Goal: Task Accomplishment & Management: Manage account settings

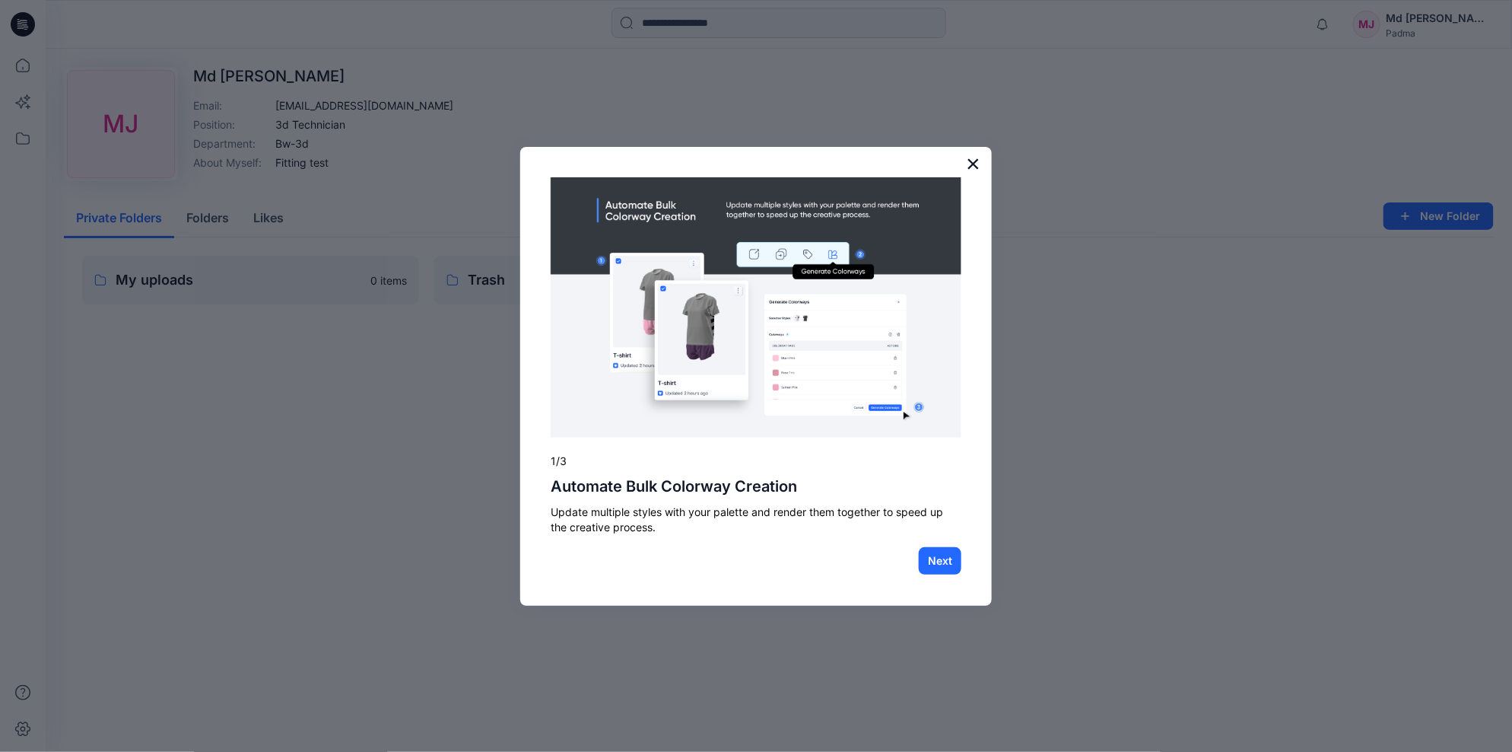
click at [974, 164] on button "×" at bounding box center [973, 163] width 14 height 24
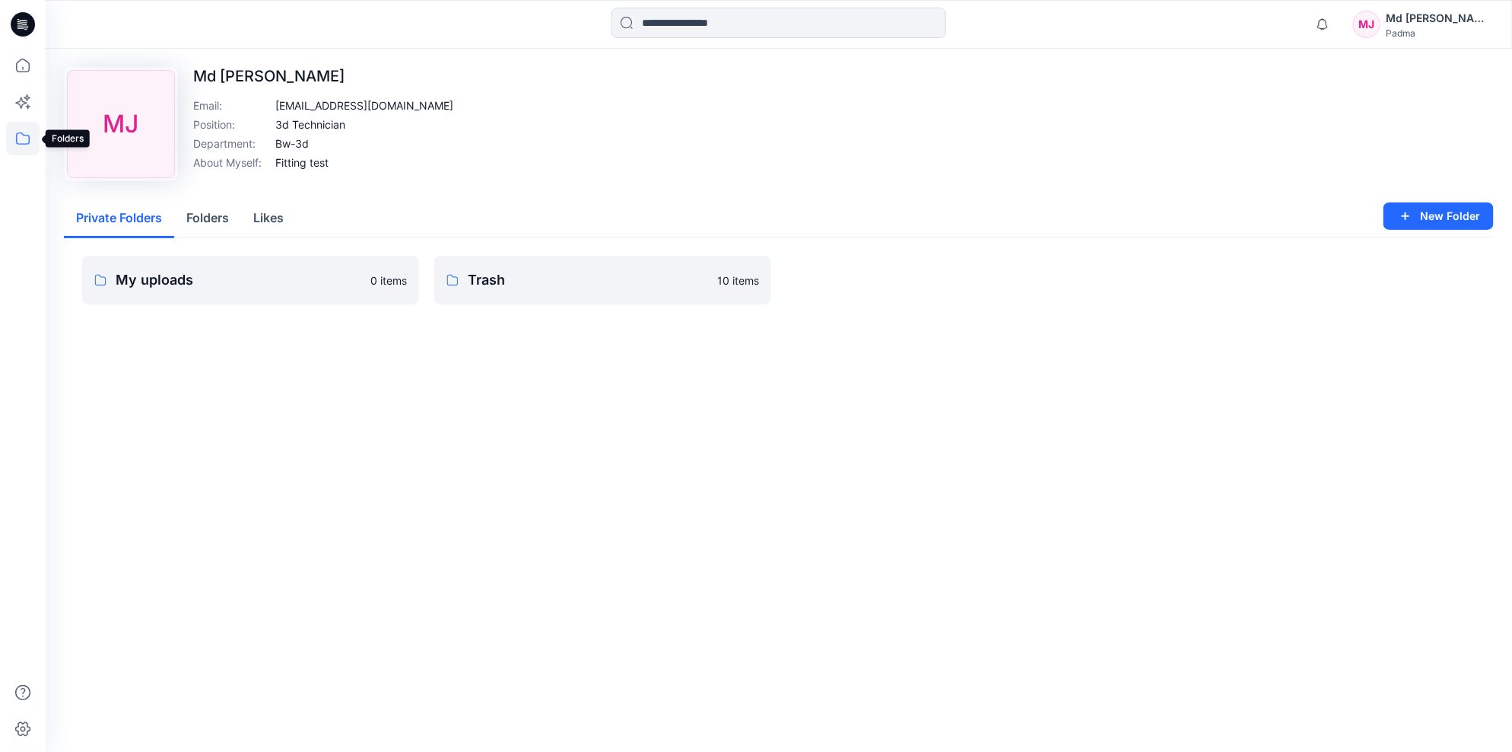
click at [23, 141] on icon at bounding box center [22, 138] width 33 height 33
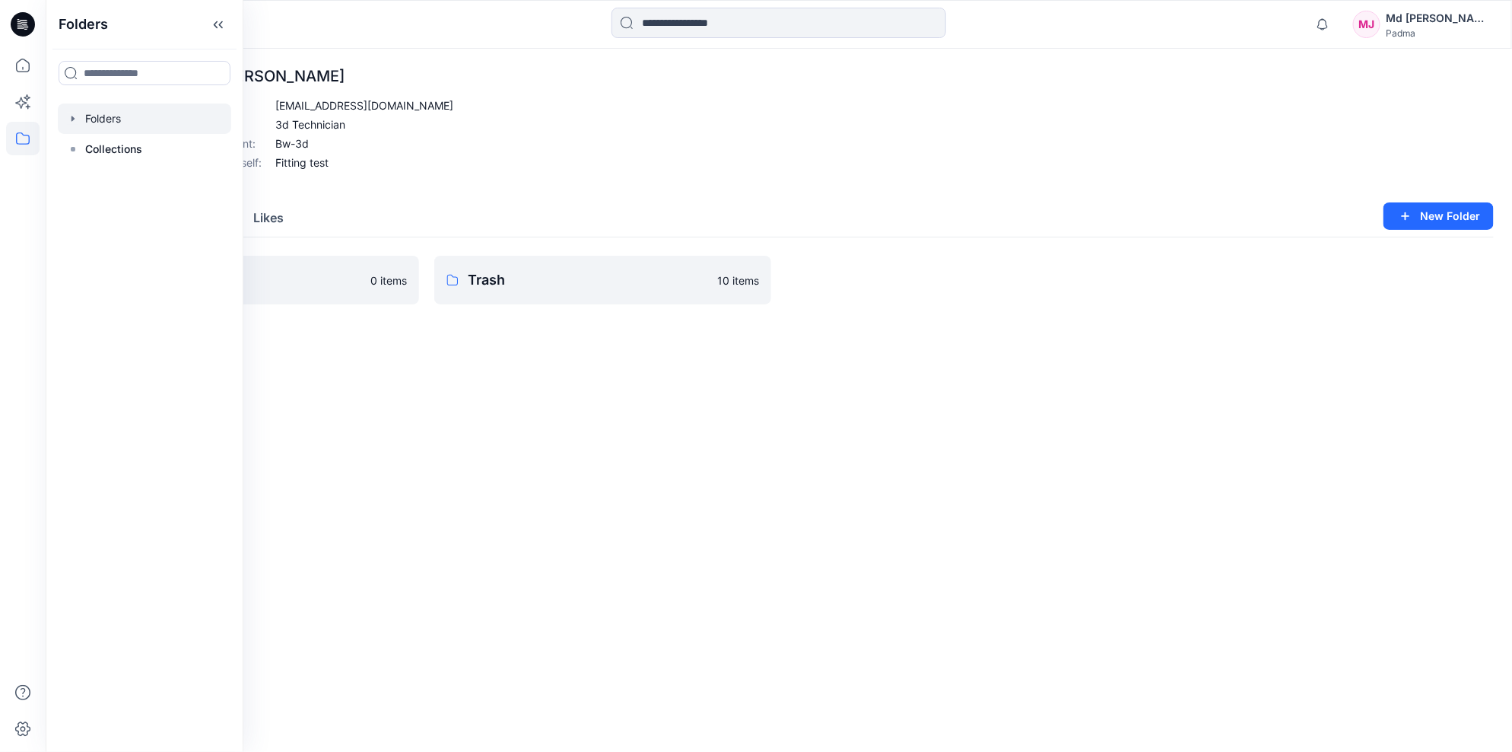
click at [74, 116] on icon "button" at bounding box center [73, 119] width 12 height 12
click at [137, 180] on div at bounding box center [144, 179] width 173 height 30
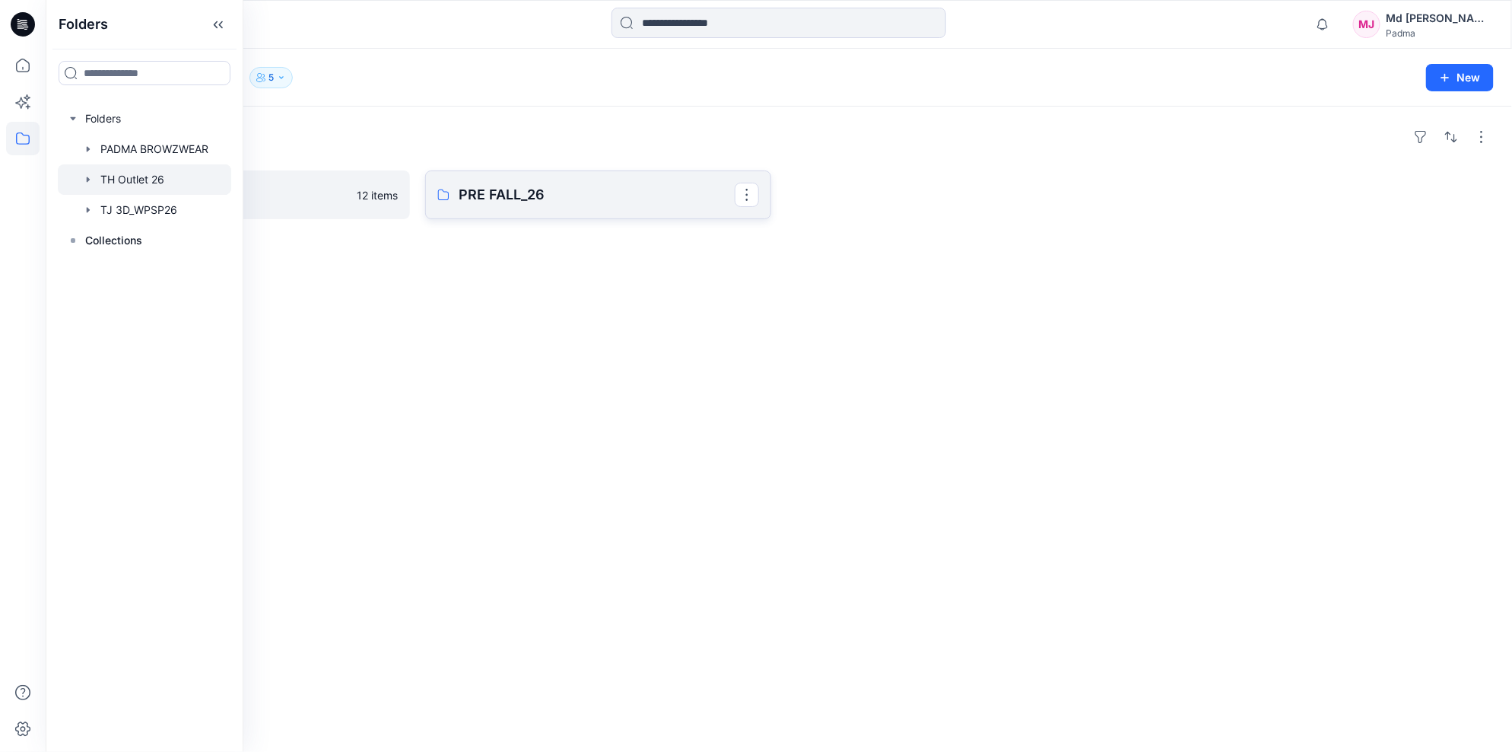
click at [523, 192] on p "PRE FALL_26" at bounding box center [597, 194] width 276 height 21
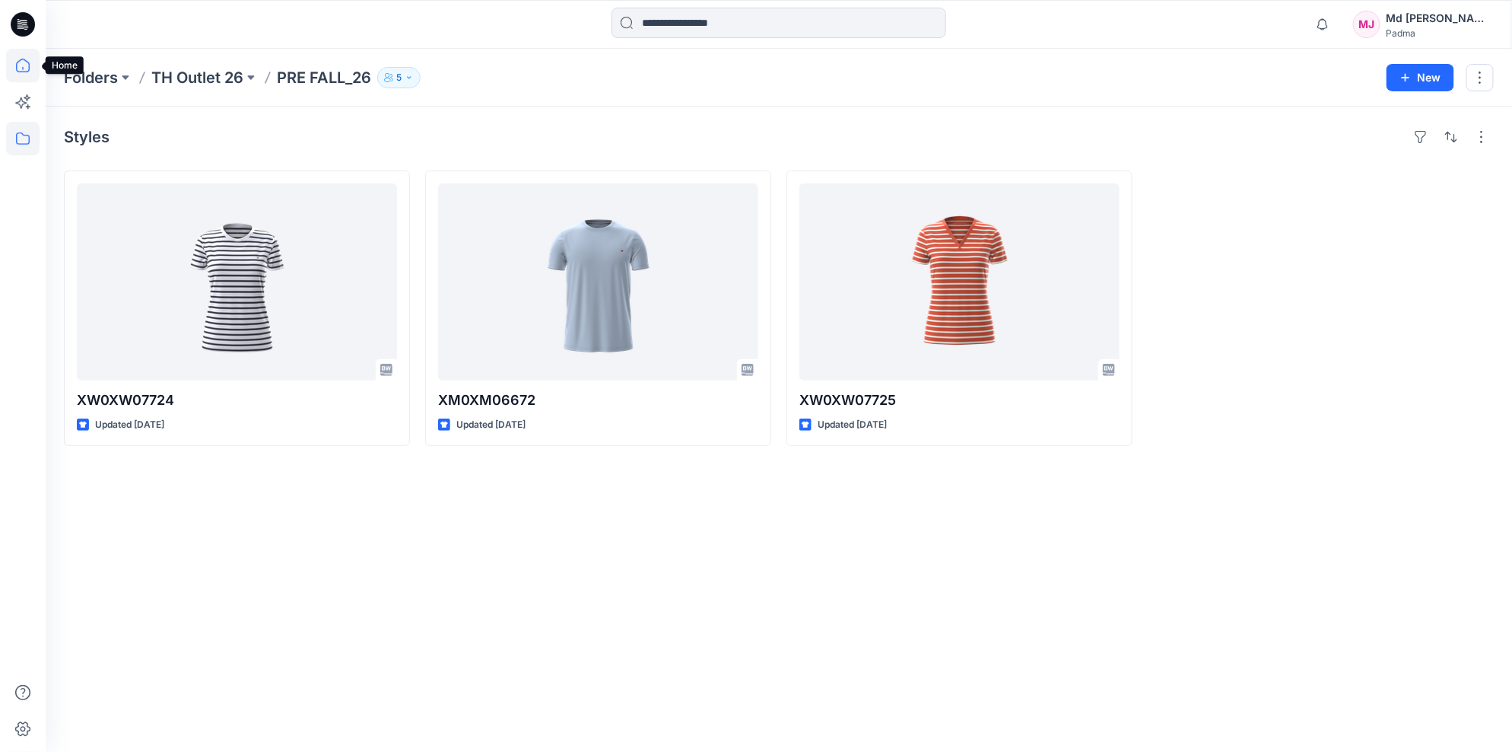
click at [22, 62] on icon at bounding box center [22, 65] width 33 height 33
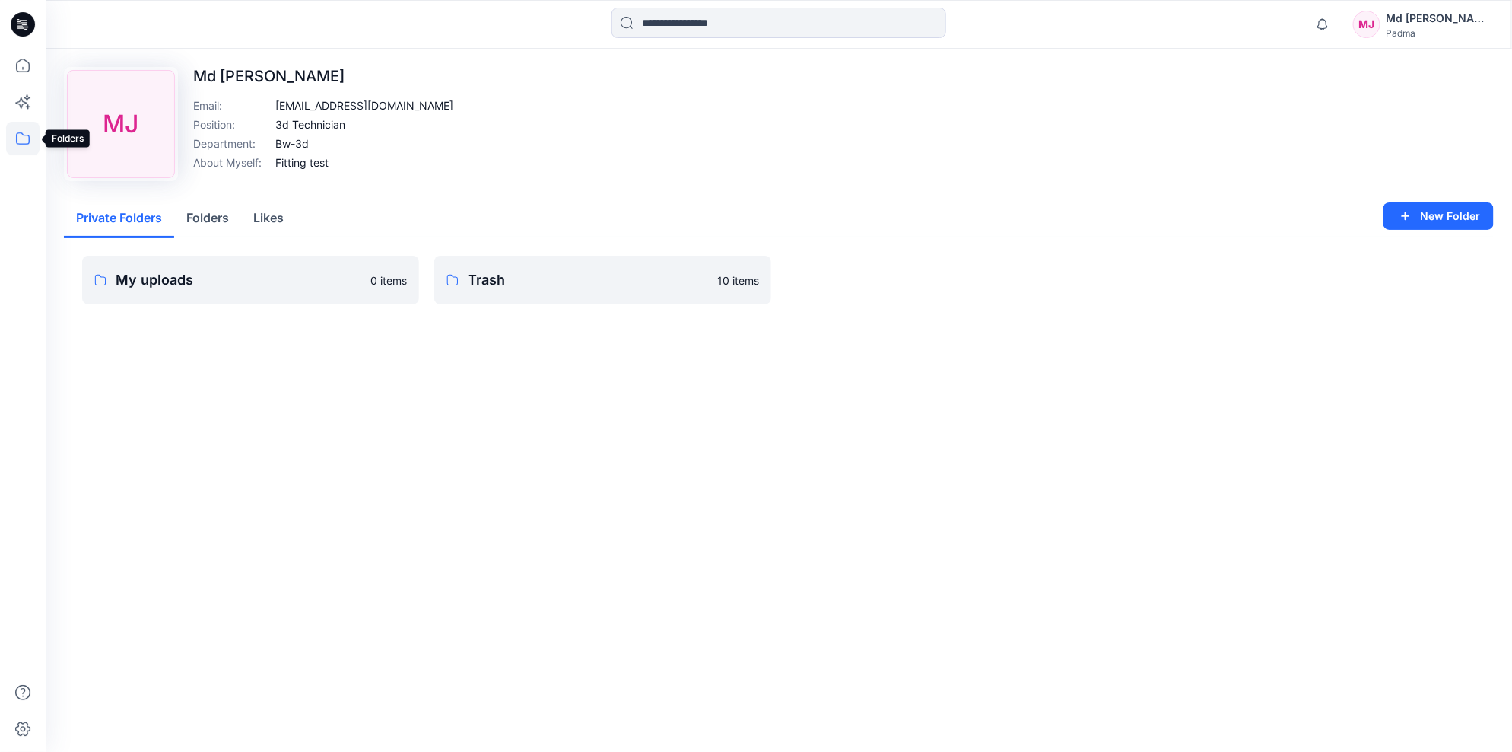
click at [24, 139] on icon at bounding box center [22, 138] width 33 height 33
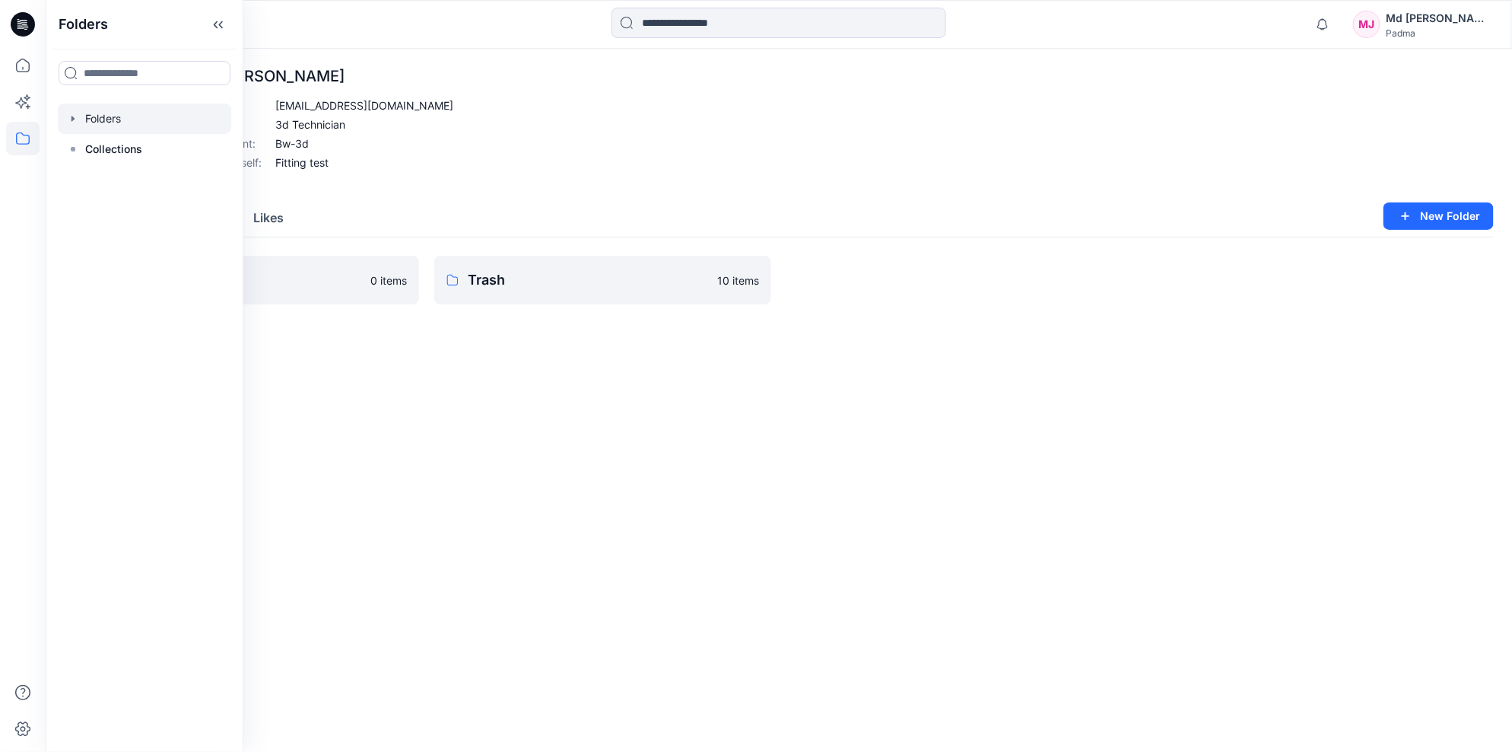
click at [78, 119] on icon "button" at bounding box center [73, 119] width 12 height 12
click at [77, 117] on icon "button" at bounding box center [73, 119] width 12 height 12
click at [1429, 214] on button "New Folder" at bounding box center [1439, 215] width 110 height 27
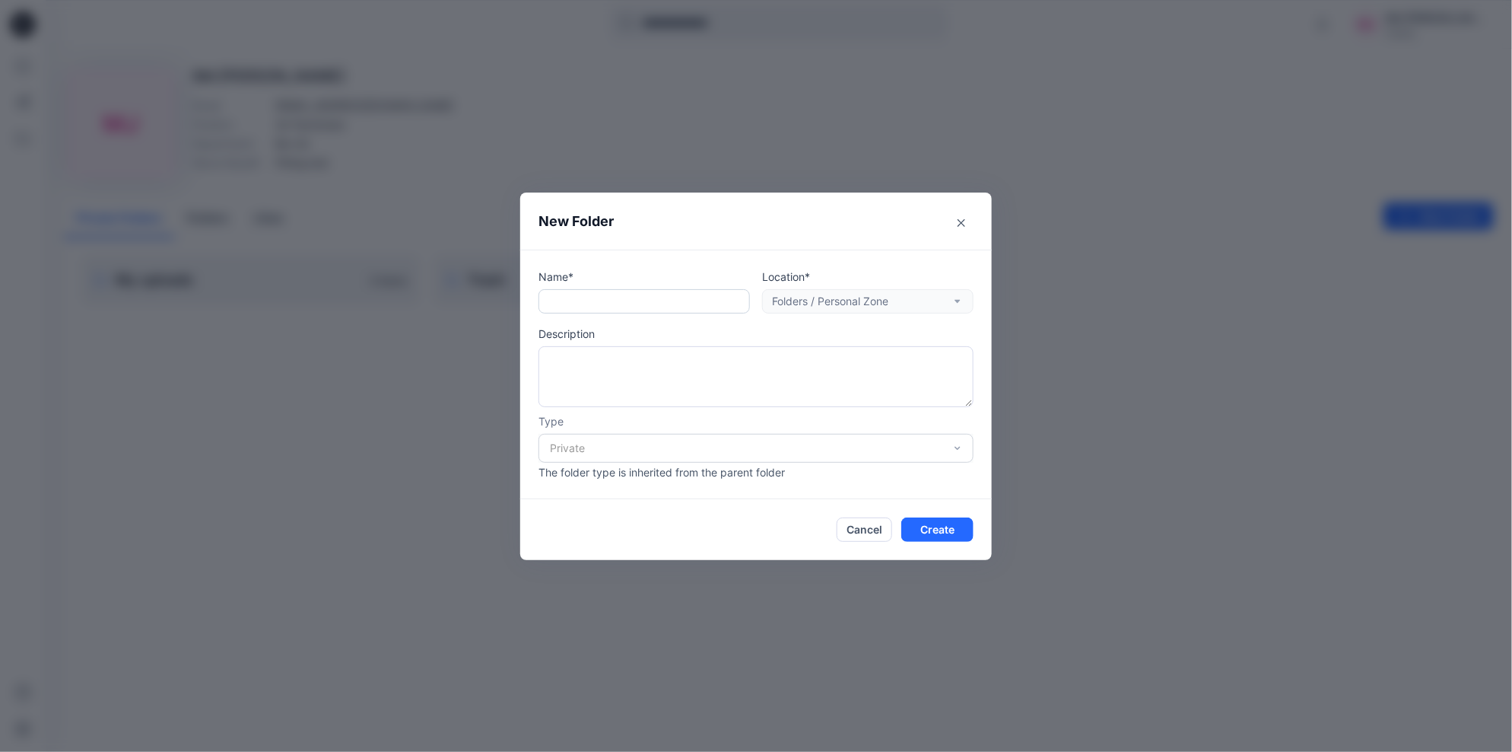
click at [605, 304] on input "text" at bounding box center [644, 301] width 211 height 24
click at [605, 306] on input "text" at bounding box center [644, 301] width 211 height 24
paste input "******"
type input "******"
click at [595, 369] on textarea at bounding box center [756, 376] width 435 height 61
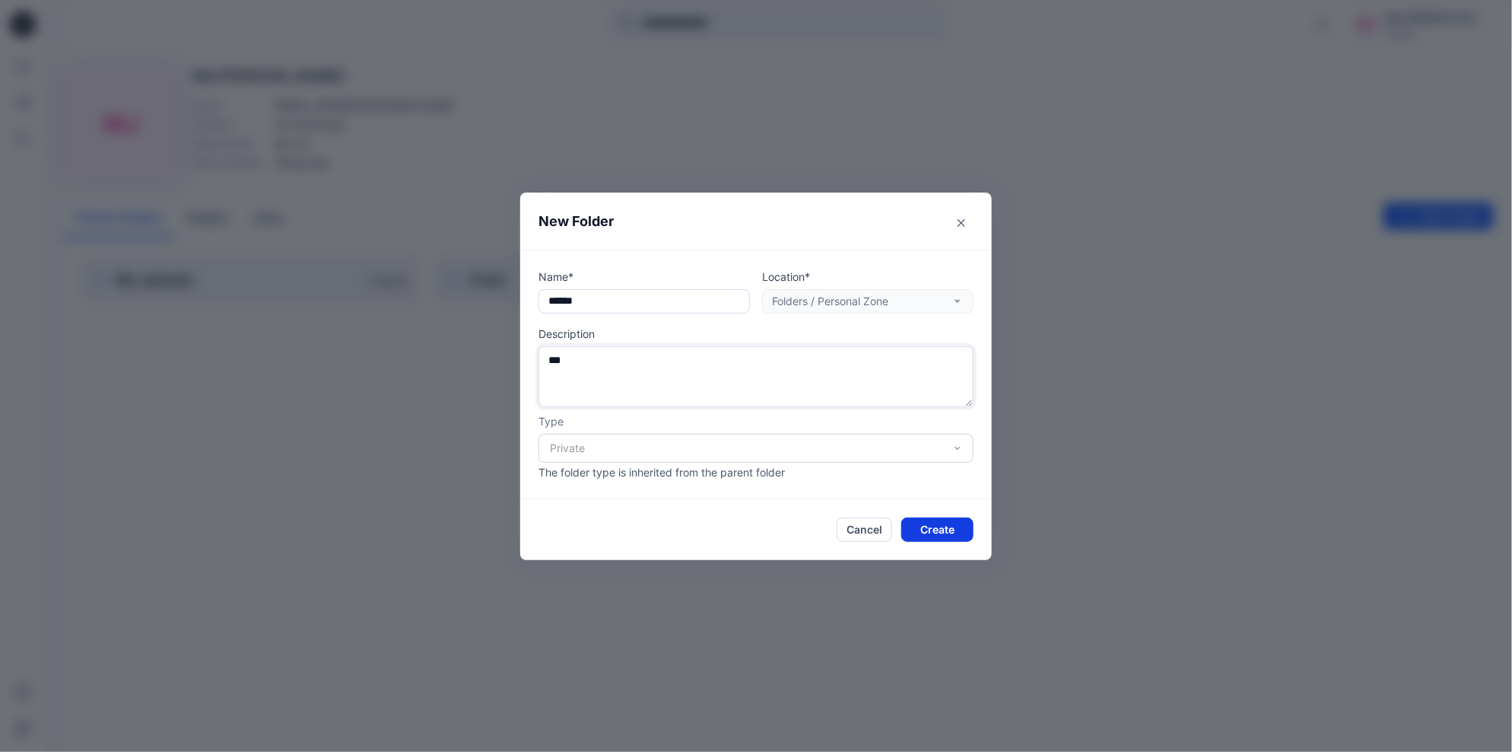
type textarea "***"
click at [940, 525] on button "Create" at bounding box center [937, 529] width 72 height 24
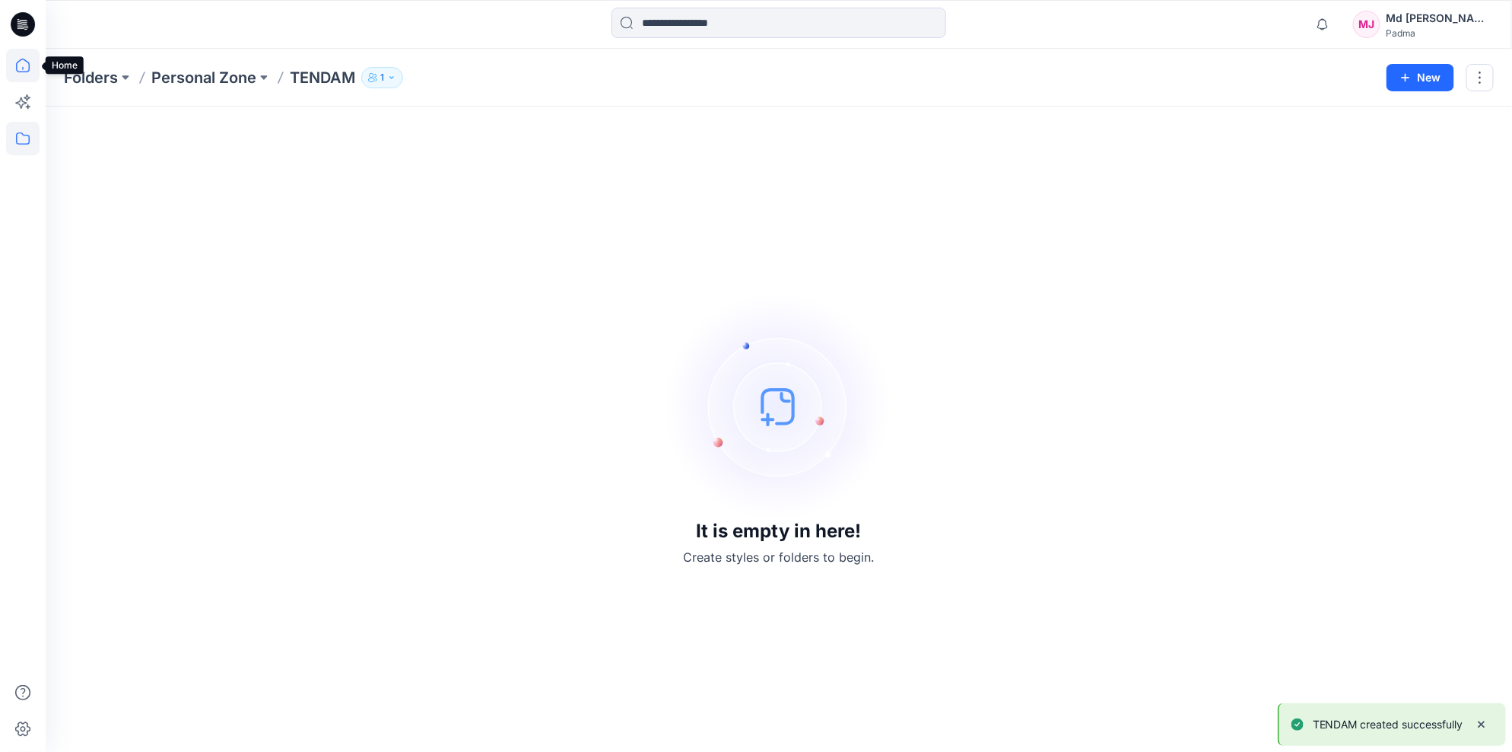
click at [18, 65] on icon at bounding box center [22, 65] width 33 height 33
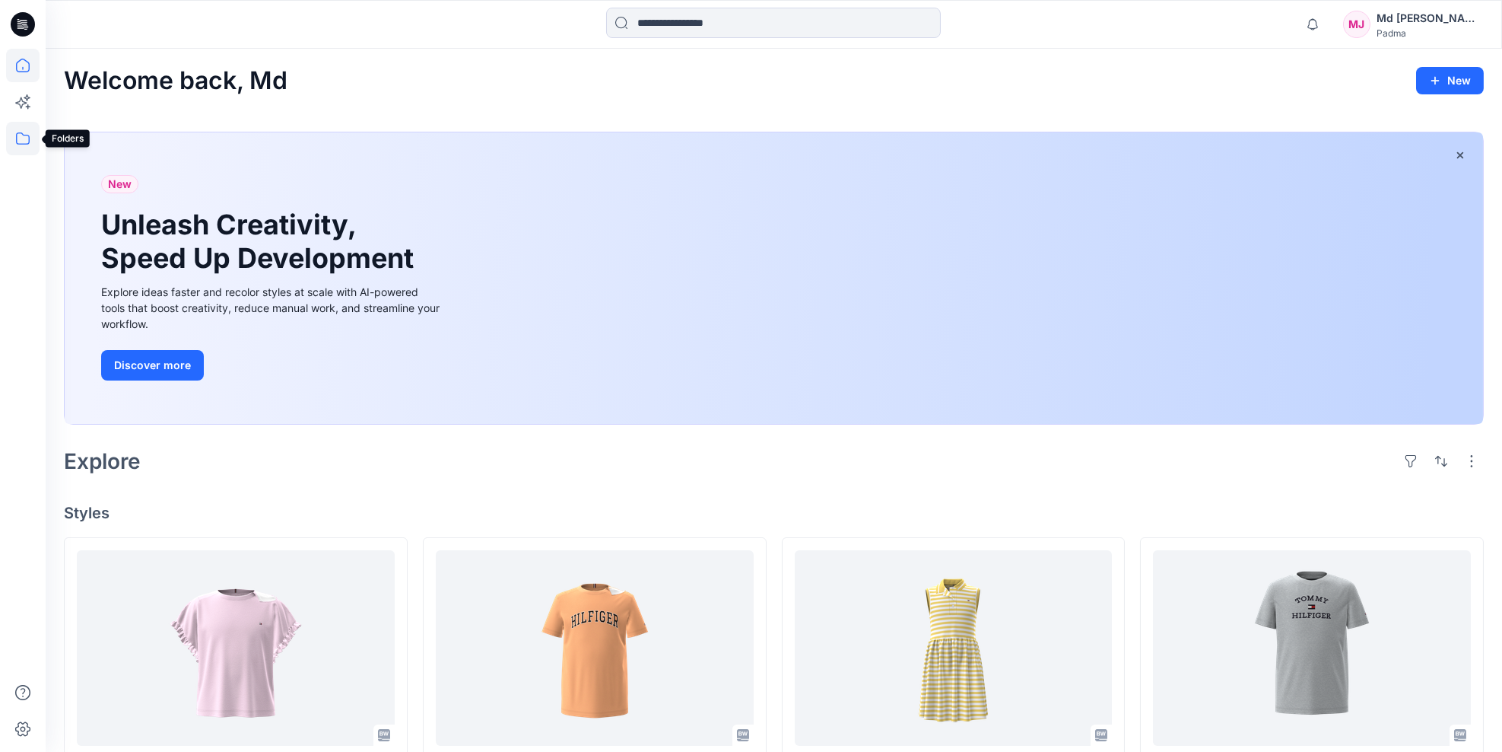
click at [21, 141] on icon at bounding box center [22, 138] width 33 height 33
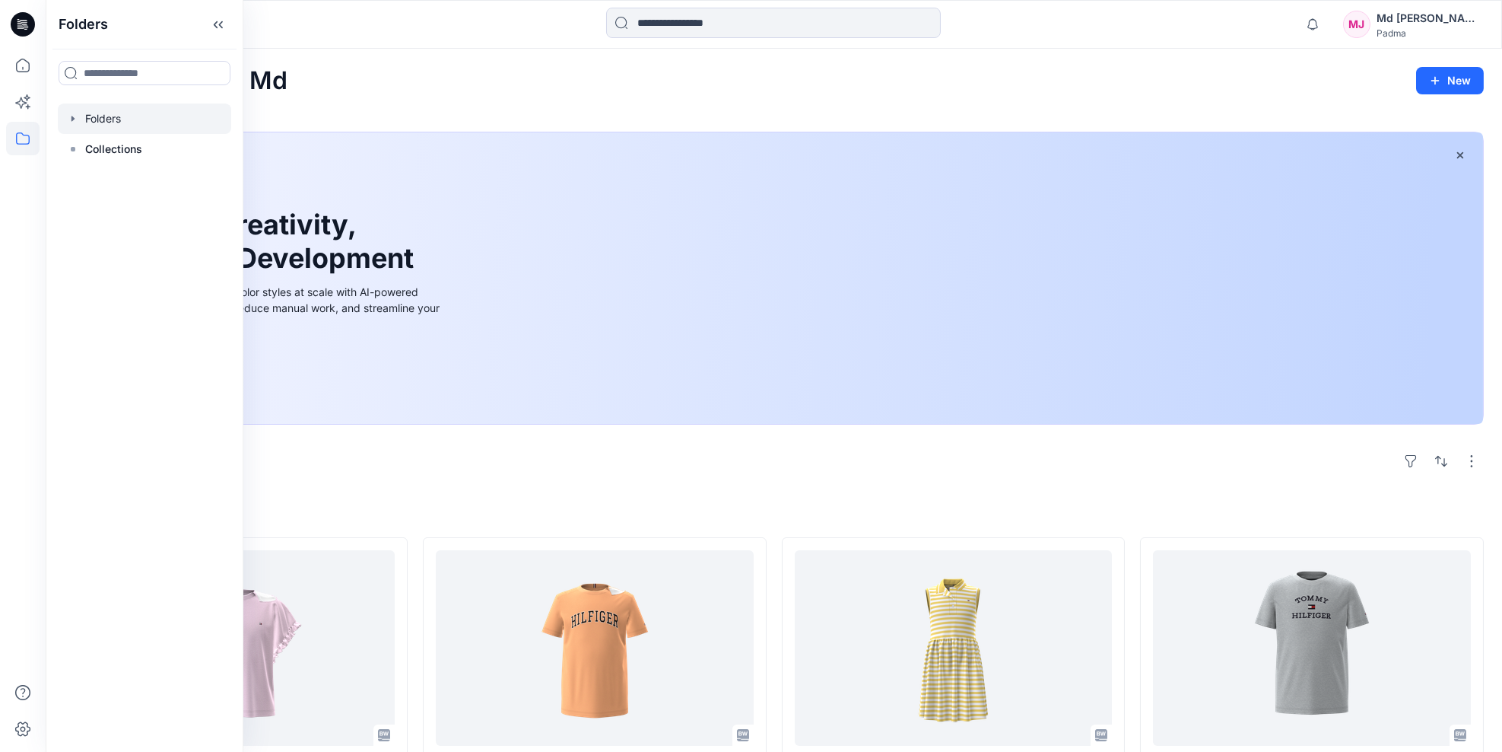
click at [76, 119] on icon "button" at bounding box center [73, 119] width 12 height 12
click at [87, 149] on icon "button" at bounding box center [88, 148] width 3 height 5
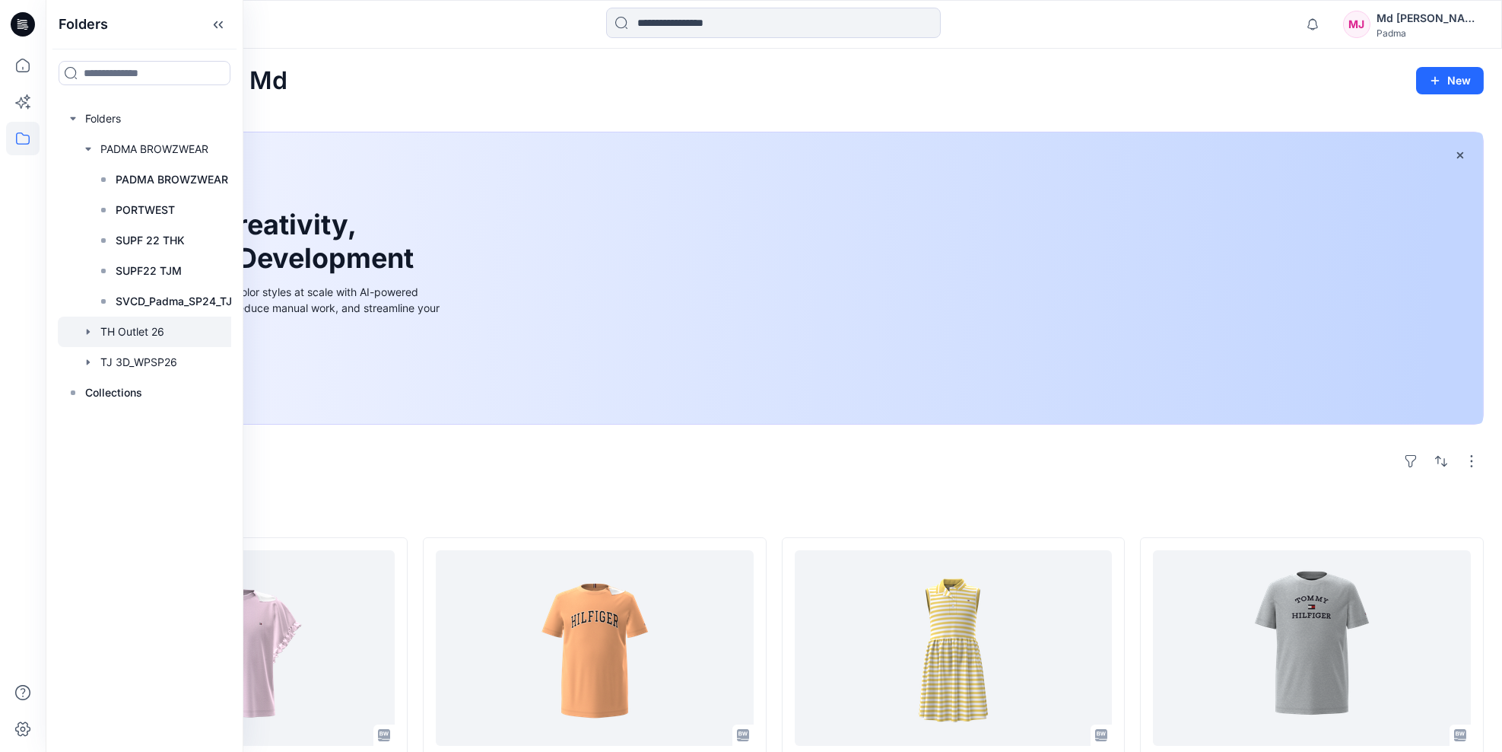
click at [87, 332] on icon "button" at bounding box center [88, 331] width 3 height 5
click at [87, 420] on icon "button" at bounding box center [88, 423] width 12 height 12
click at [88, 332] on icon "button" at bounding box center [87, 331] width 5 height 3
click at [88, 332] on icon "button" at bounding box center [88, 331] width 3 height 5
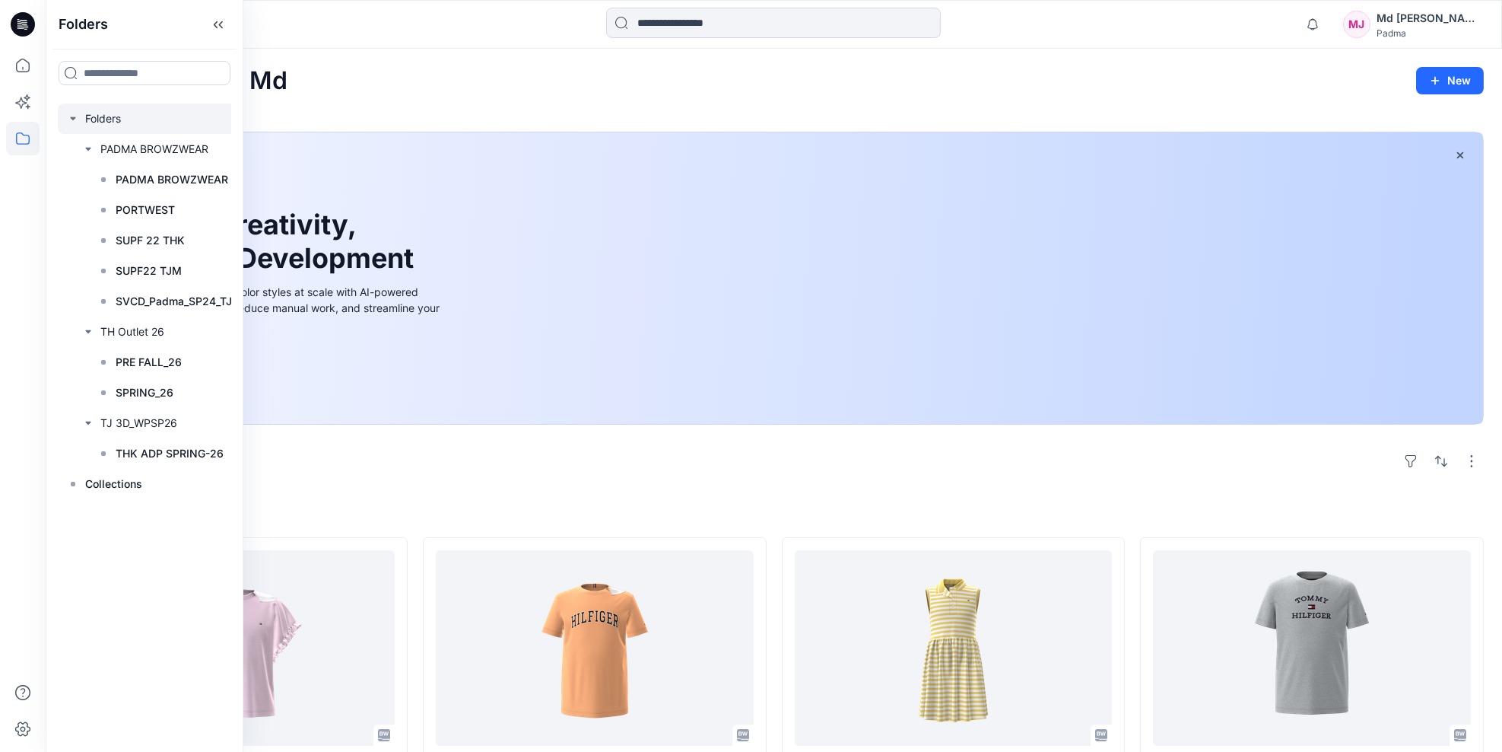
click at [69, 118] on icon "button" at bounding box center [73, 119] width 12 height 12
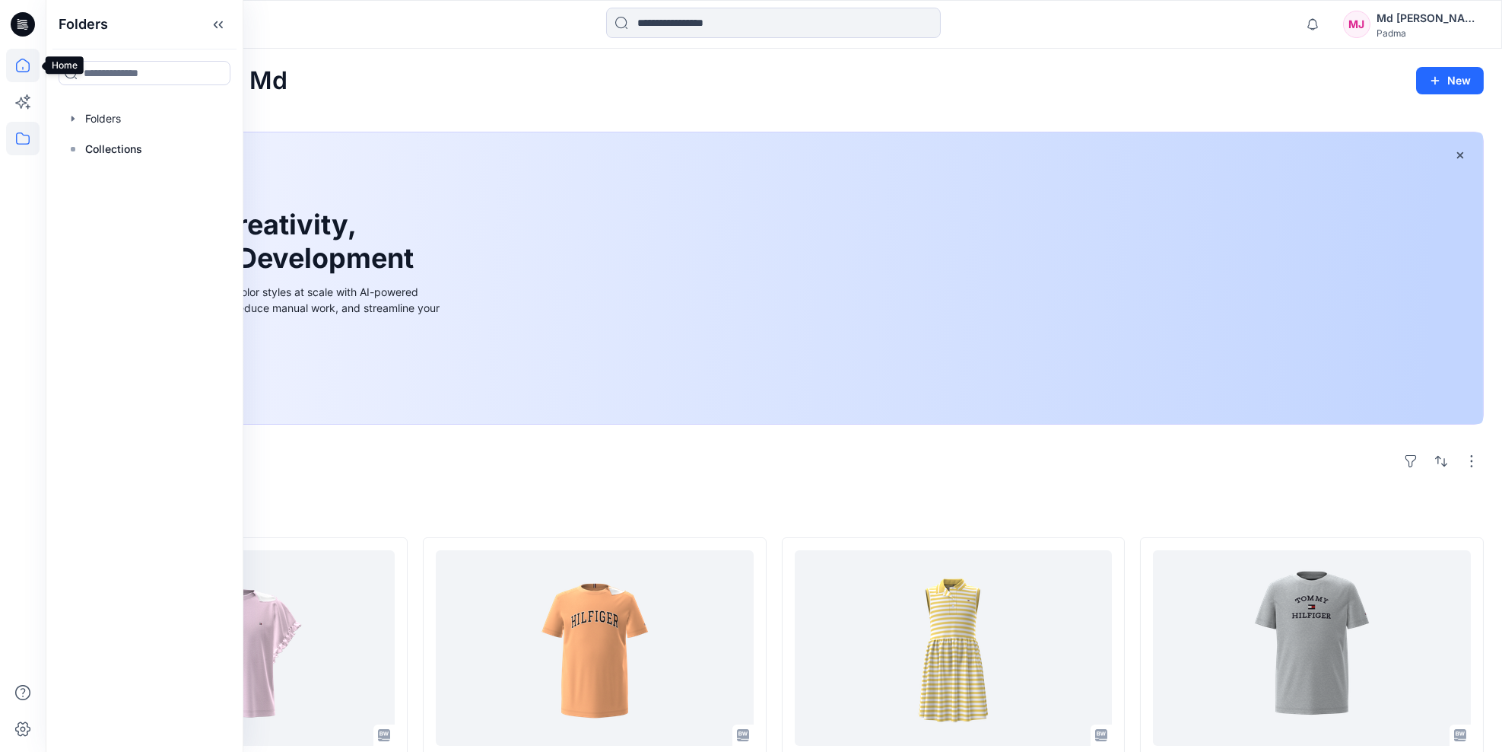
click at [17, 65] on icon at bounding box center [22, 65] width 33 height 33
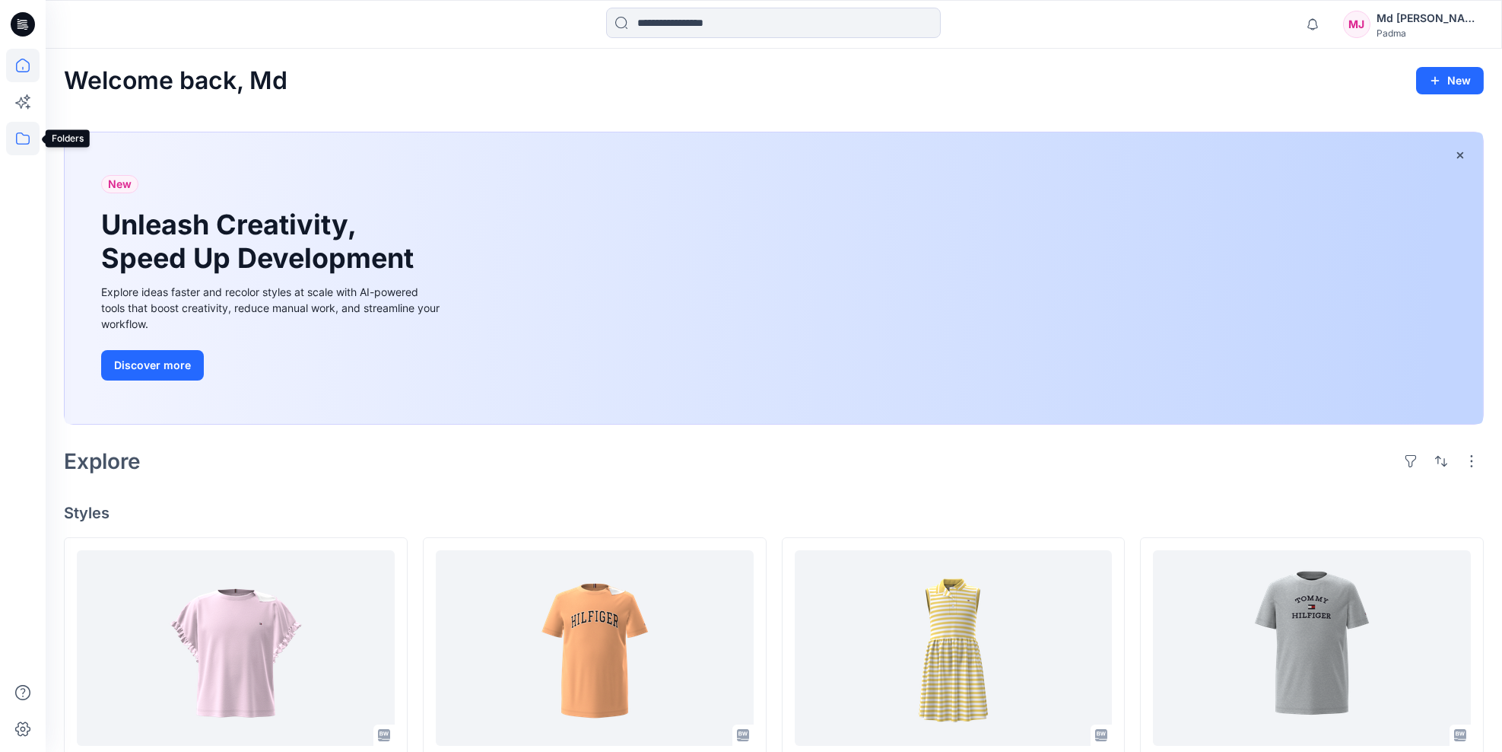
click at [24, 141] on icon at bounding box center [22, 138] width 33 height 33
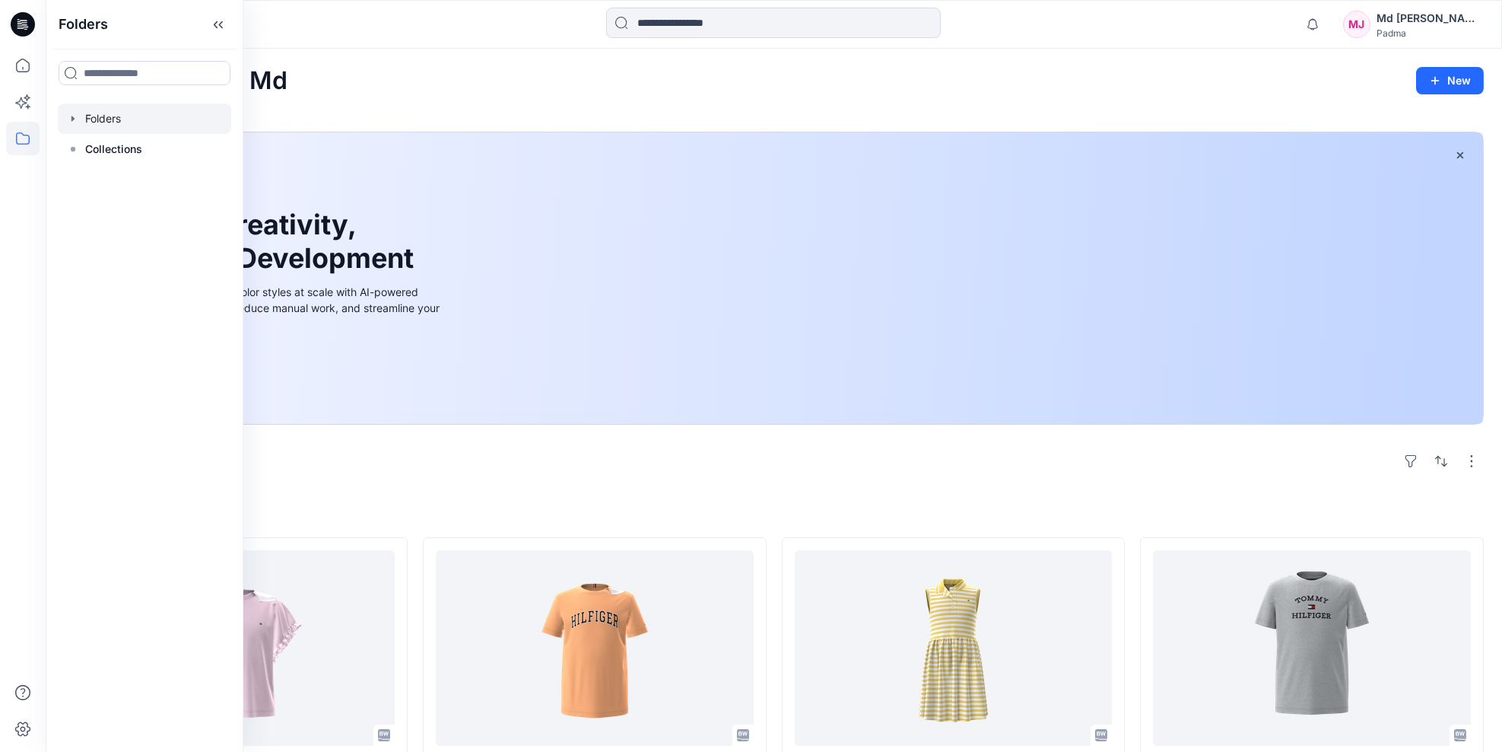
click at [72, 119] on icon "button" at bounding box center [73, 118] width 3 height 5
click at [75, 237] on icon at bounding box center [73, 240] width 12 height 12
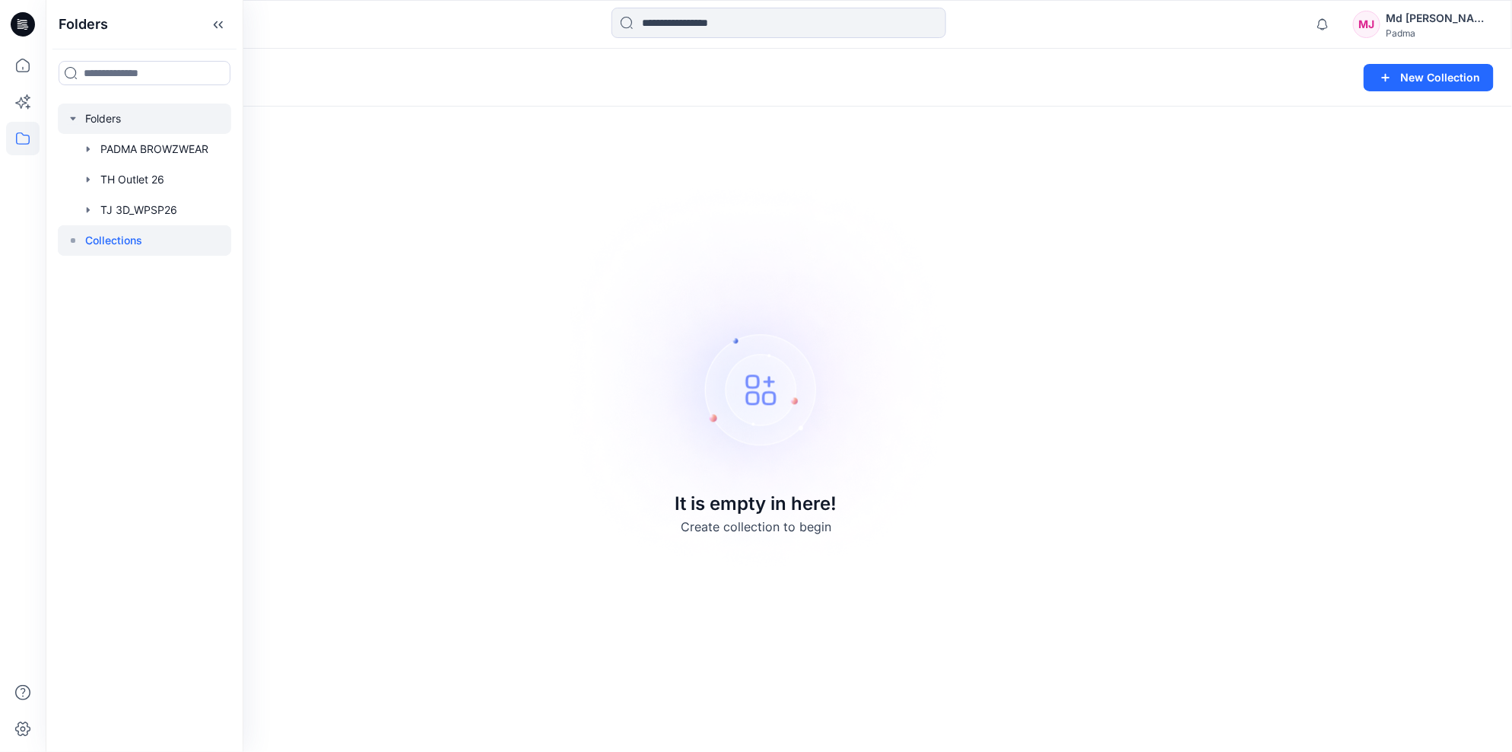
click at [74, 119] on icon "button" at bounding box center [72, 118] width 5 height 3
click at [74, 119] on icon "button" at bounding box center [73, 118] width 3 height 5
click at [89, 180] on icon "button" at bounding box center [88, 179] width 12 height 12
click at [85, 268] on icon "button" at bounding box center [88, 271] width 12 height 12
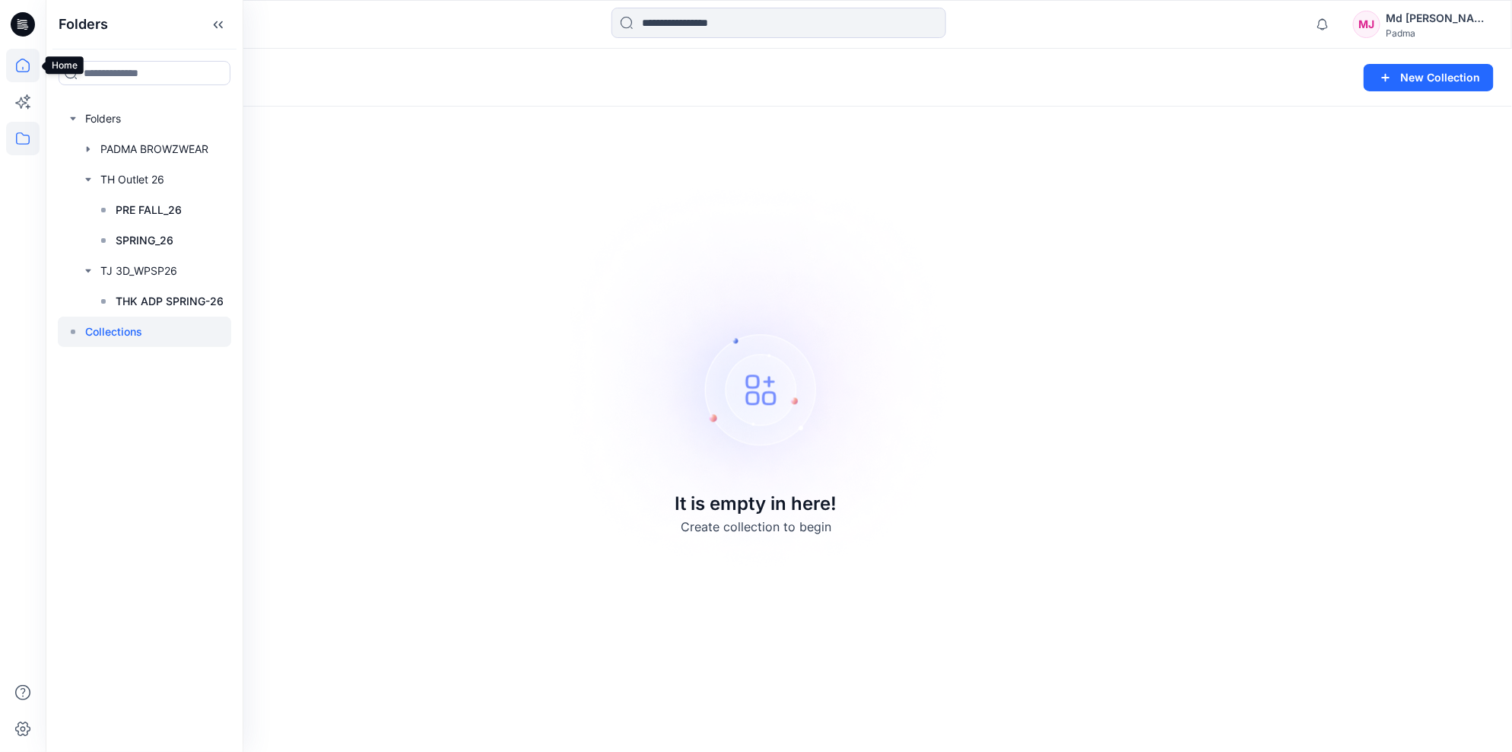
click at [24, 68] on icon at bounding box center [22, 65] width 33 height 33
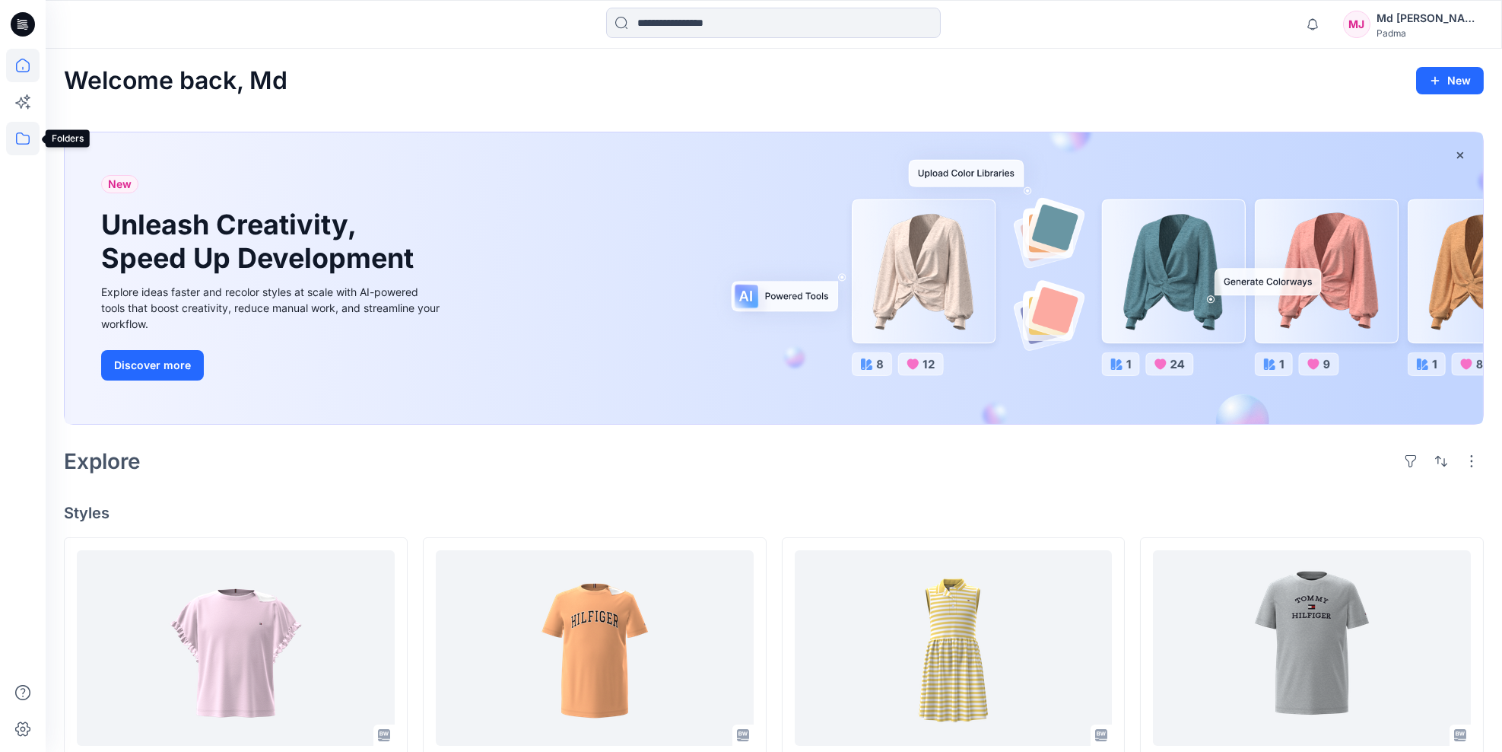
click at [19, 140] on icon at bounding box center [22, 138] width 33 height 33
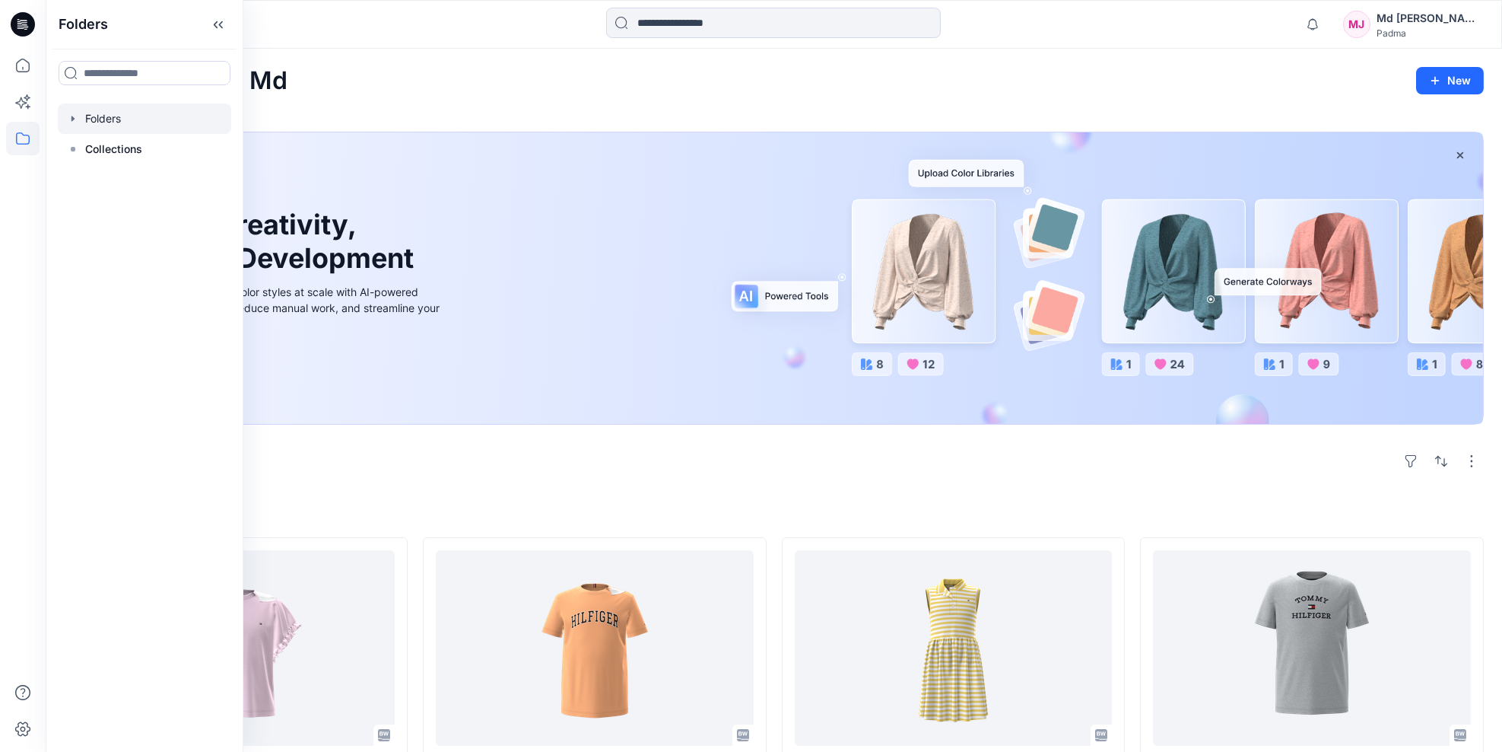
click at [72, 122] on icon "button" at bounding box center [73, 119] width 12 height 12
click at [91, 148] on icon "button" at bounding box center [88, 149] width 12 height 12
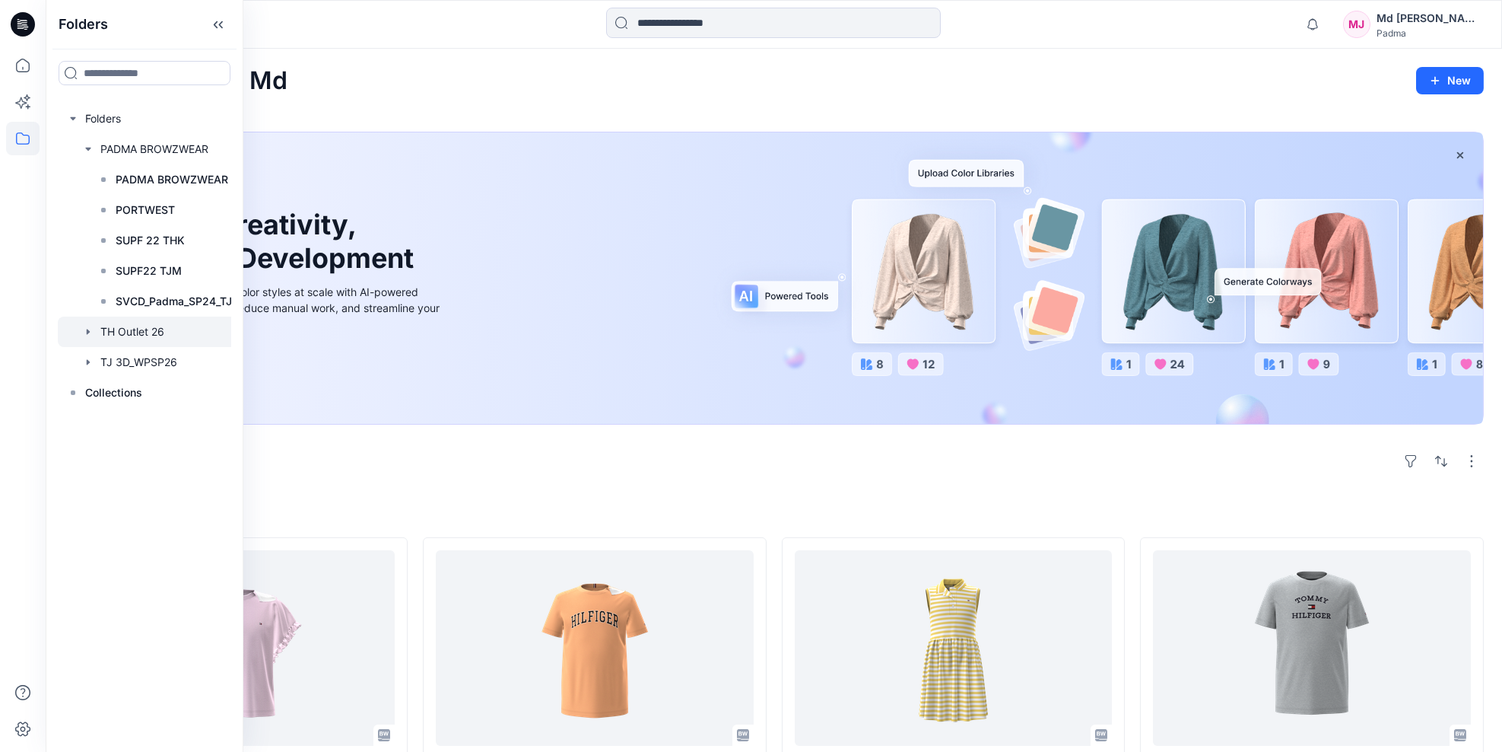
click at [88, 332] on icon "button" at bounding box center [88, 331] width 3 height 5
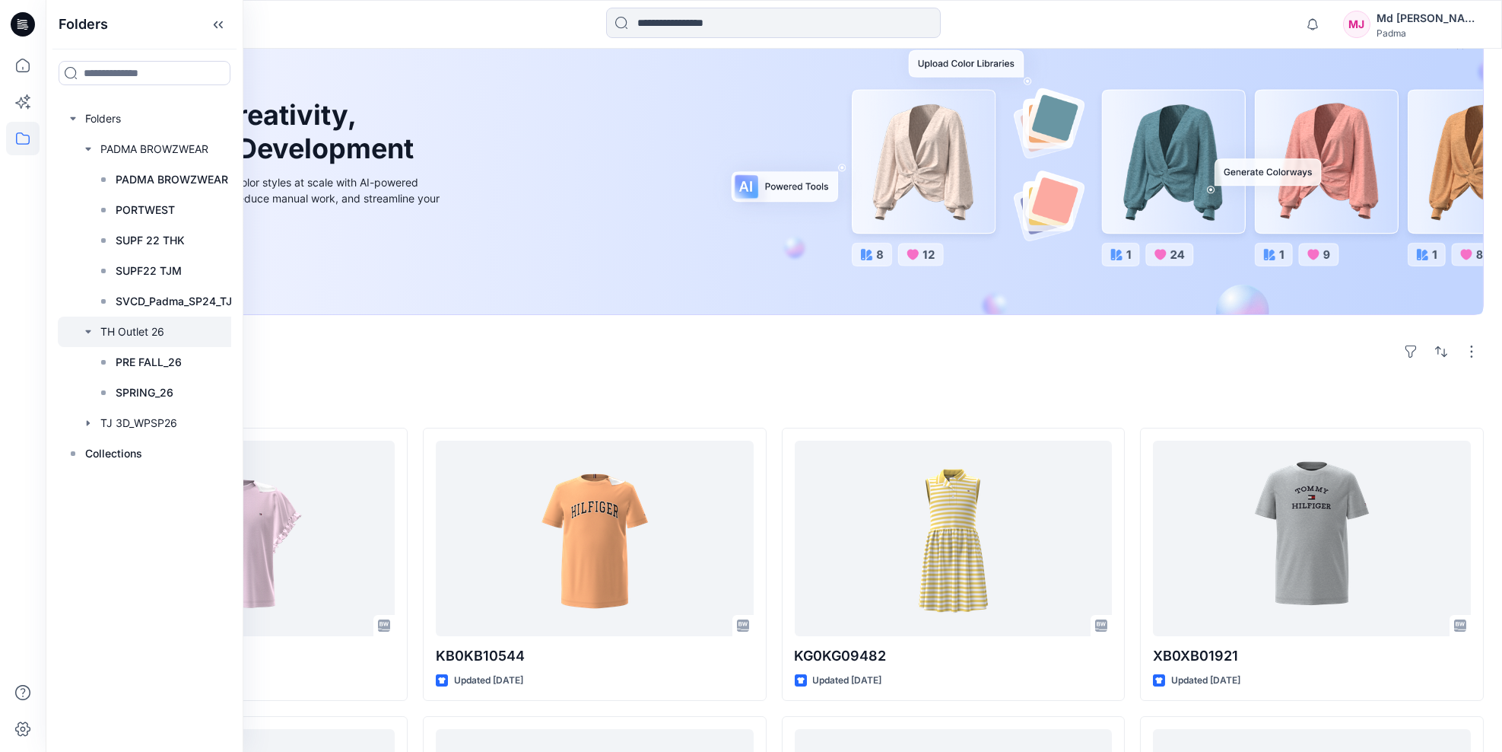
scroll to position [138, 0]
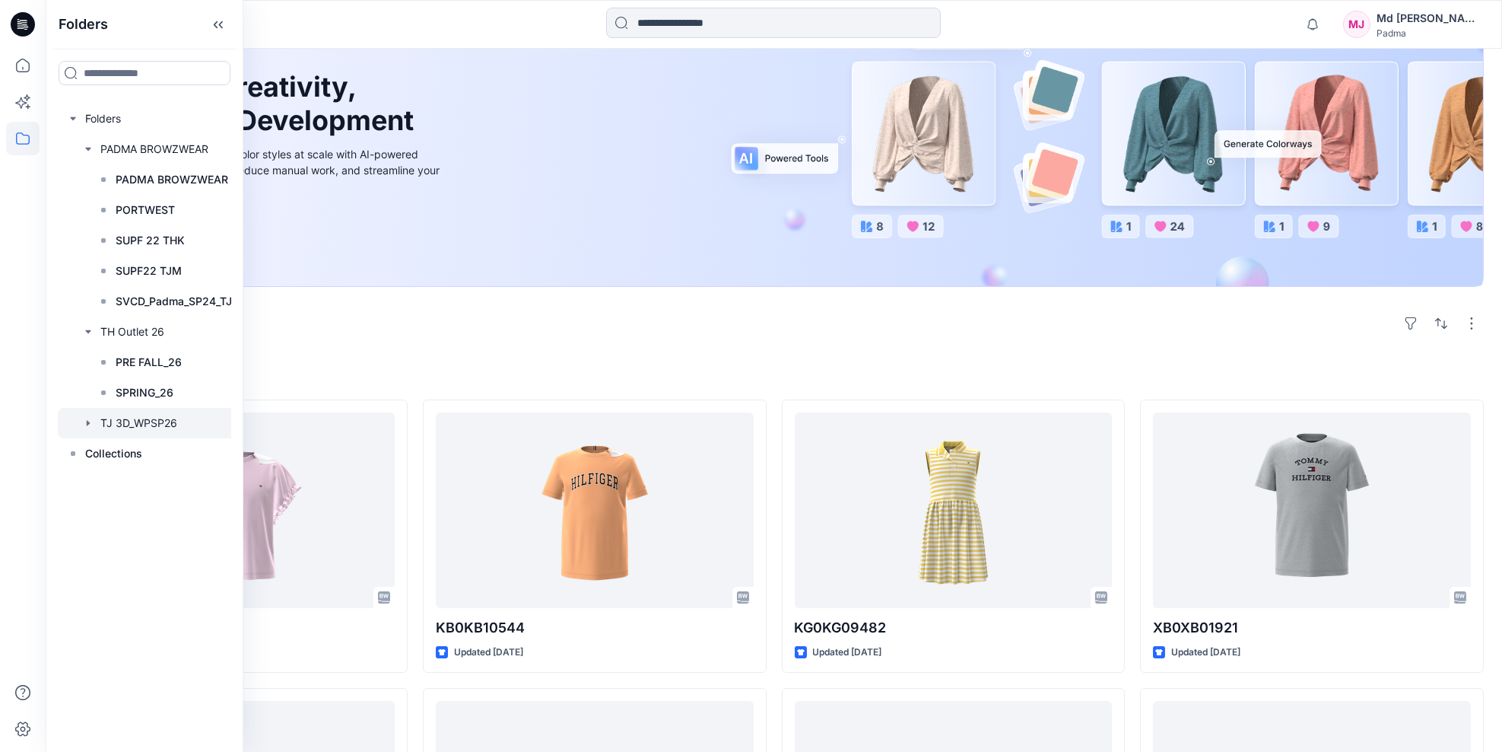
click at [87, 421] on icon "button" at bounding box center [88, 422] width 3 height 5
click at [24, 134] on icon at bounding box center [22, 138] width 33 height 33
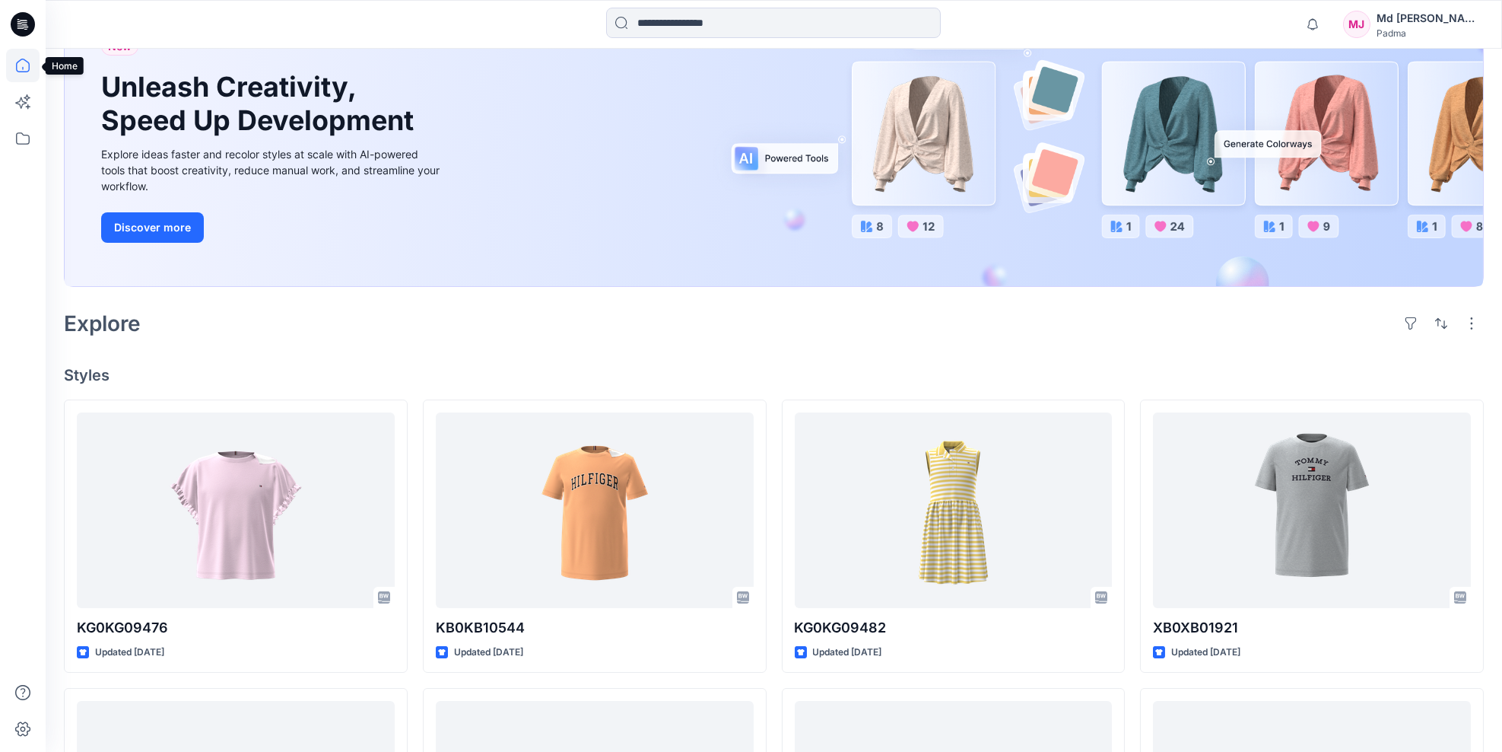
click at [21, 67] on icon at bounding box center [22, 65] width 33 height 33
click at [16, 138] on icon at bounding box center [23, 138] width 14 height 12
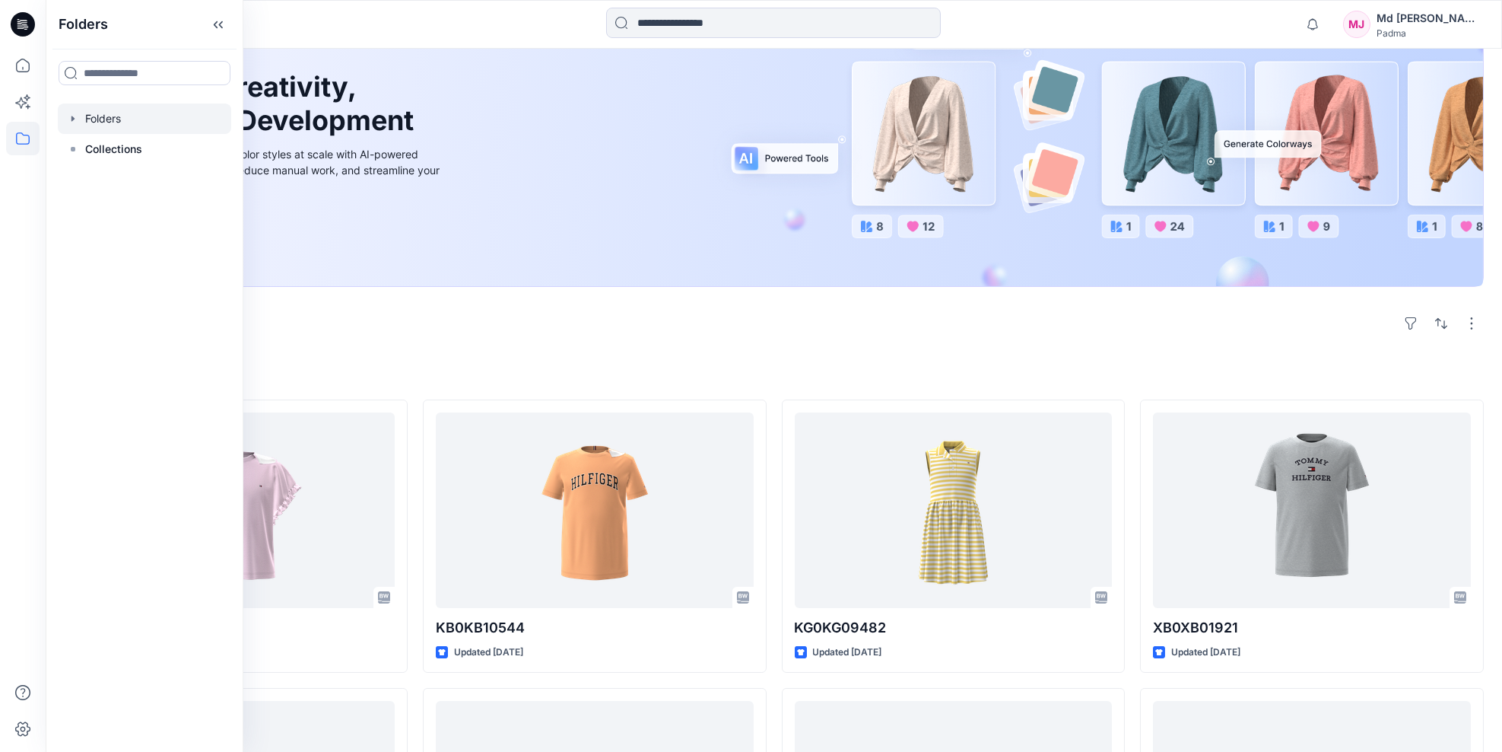
click at [72, 118] on icon "button" at bounding box center [73, 118] width 3 height 5
click at [87, 206] on icon "button" at bounding box center [88, 210] width 12 height 12
click at [87, 180] on icon "button" at bounding box center [88, 178] width 3 height 5
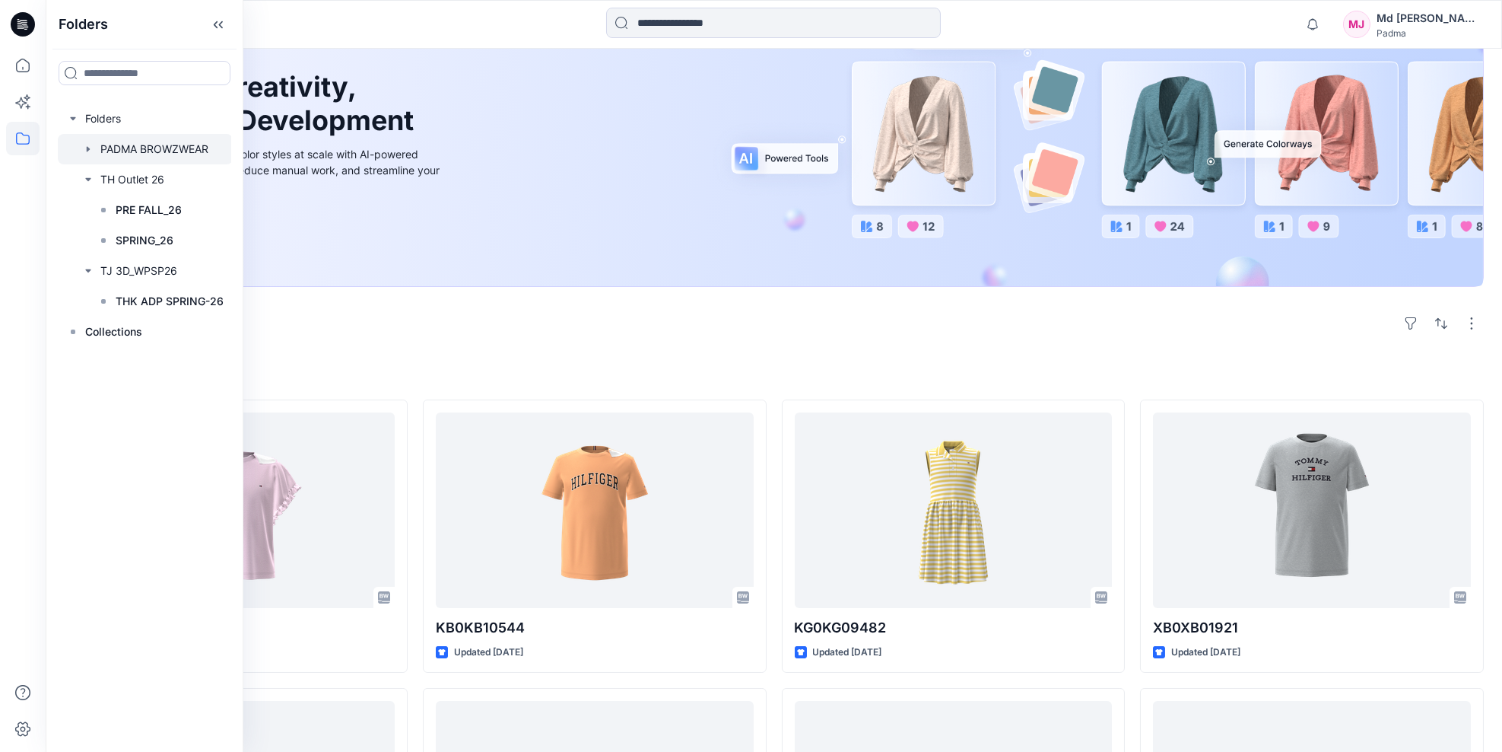
click at [85, 149] on icon "button" at bounding box center [88, 149] width 12 height 12
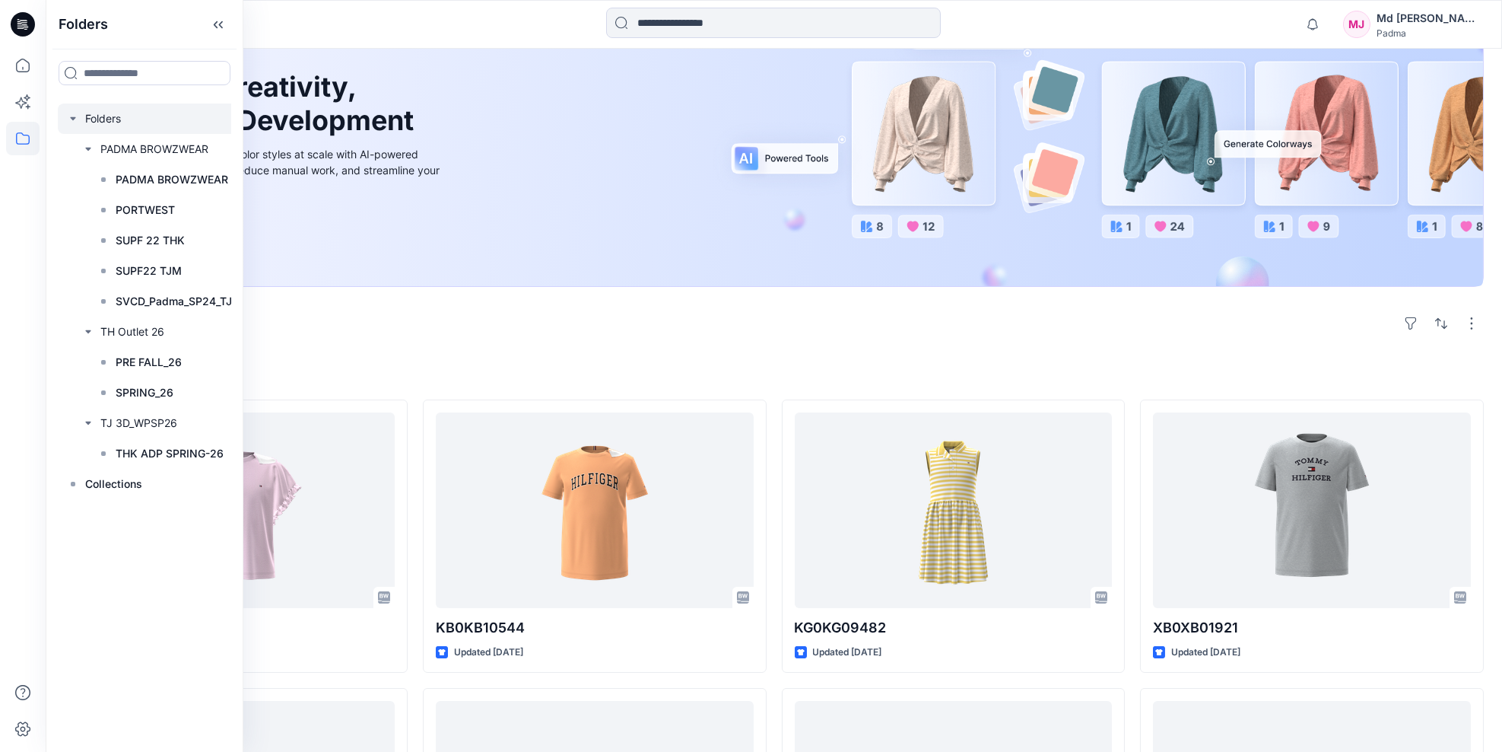
click at [73, 119] on icon "button" at bounding box center [73, 119] width 12 height 12
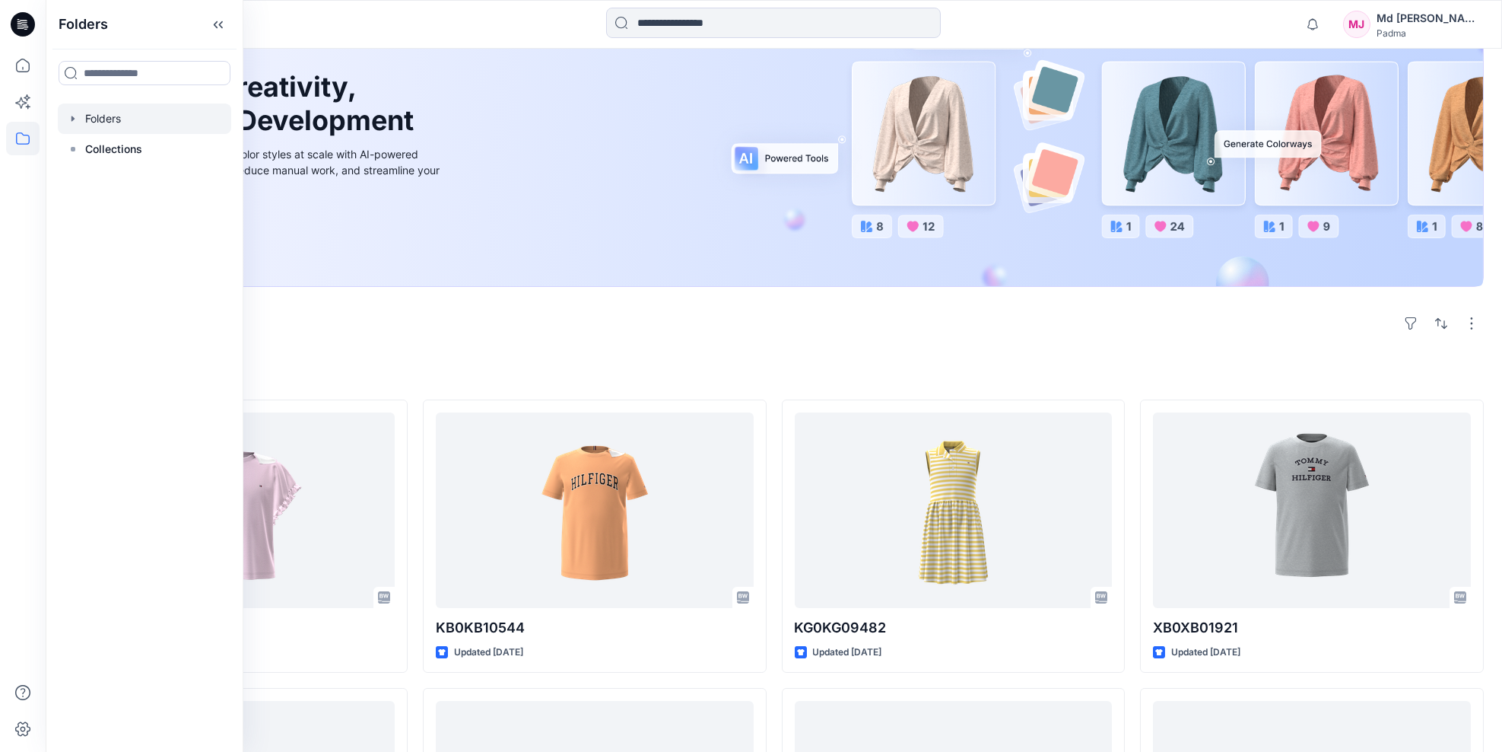
click at [73, 119] on icon "button" at bounding box center [73, 119] width 12 height 12
click at [73, 145] on icon at bounding box center [73, 149] width 12 height 12
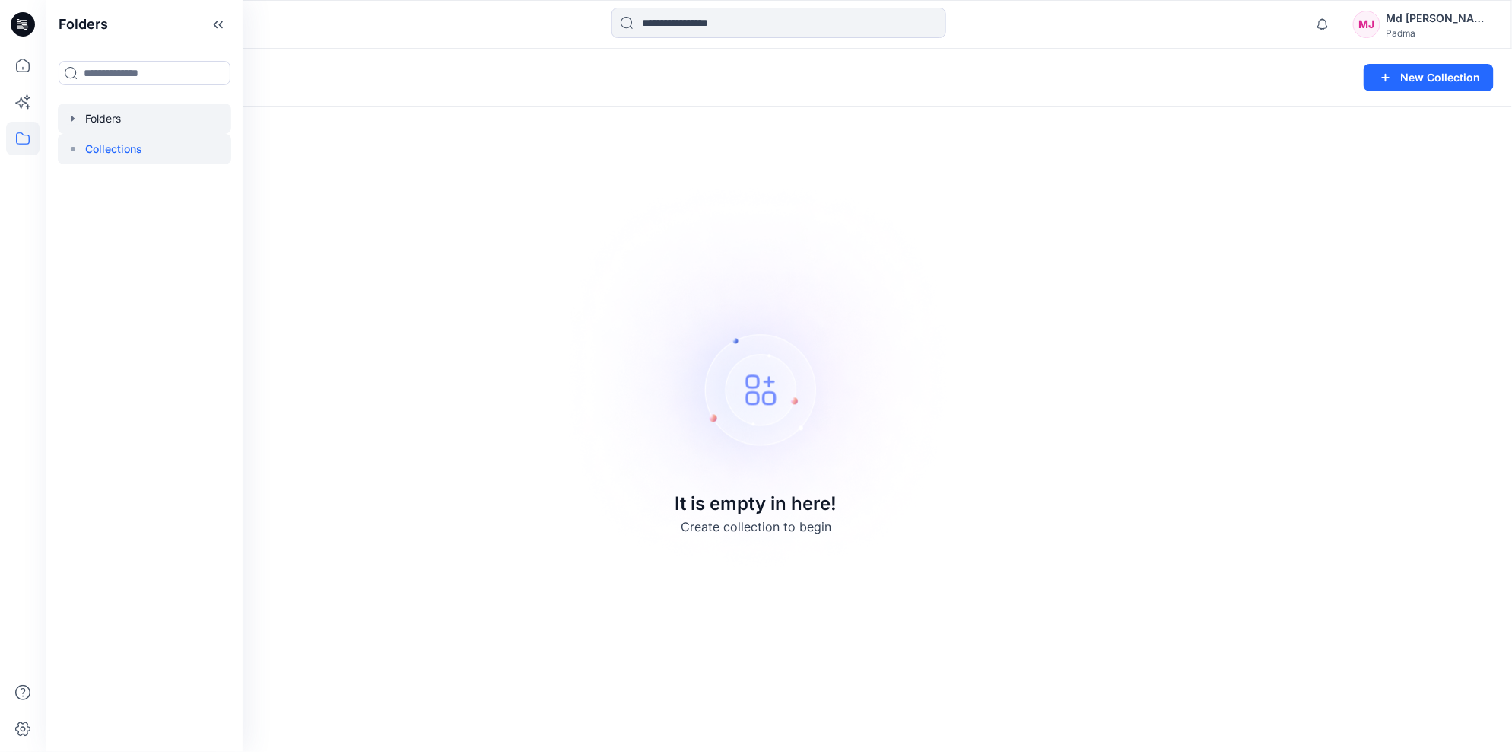
click at [72, 119] on icon "button" at bounding box center [73, 118] width 3 height 5
click at [87, 145] on icon "button" at bounding box center [88, 149] width 12 height 12
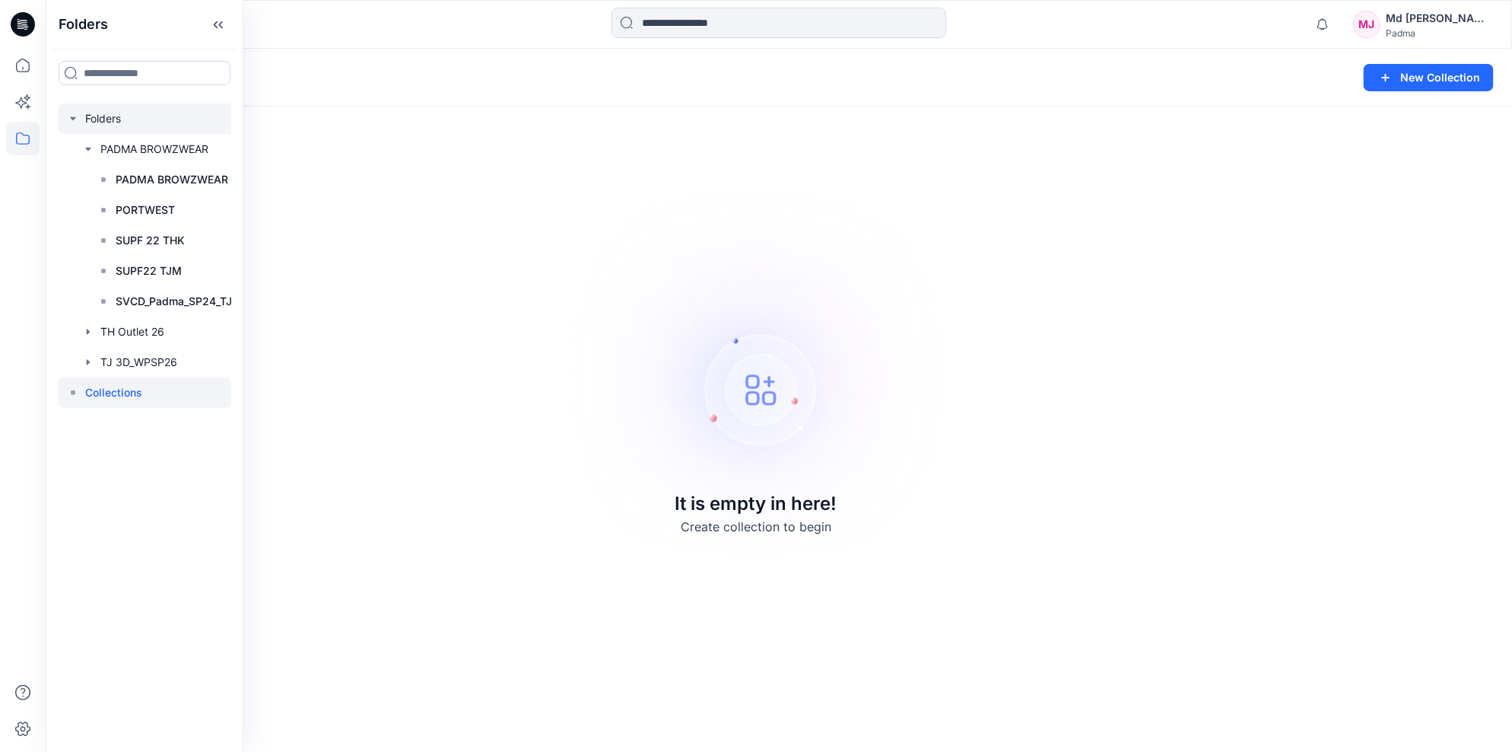
click at [73, 119] on icon "button" at bounding box center [73, 119] width 12 height 12
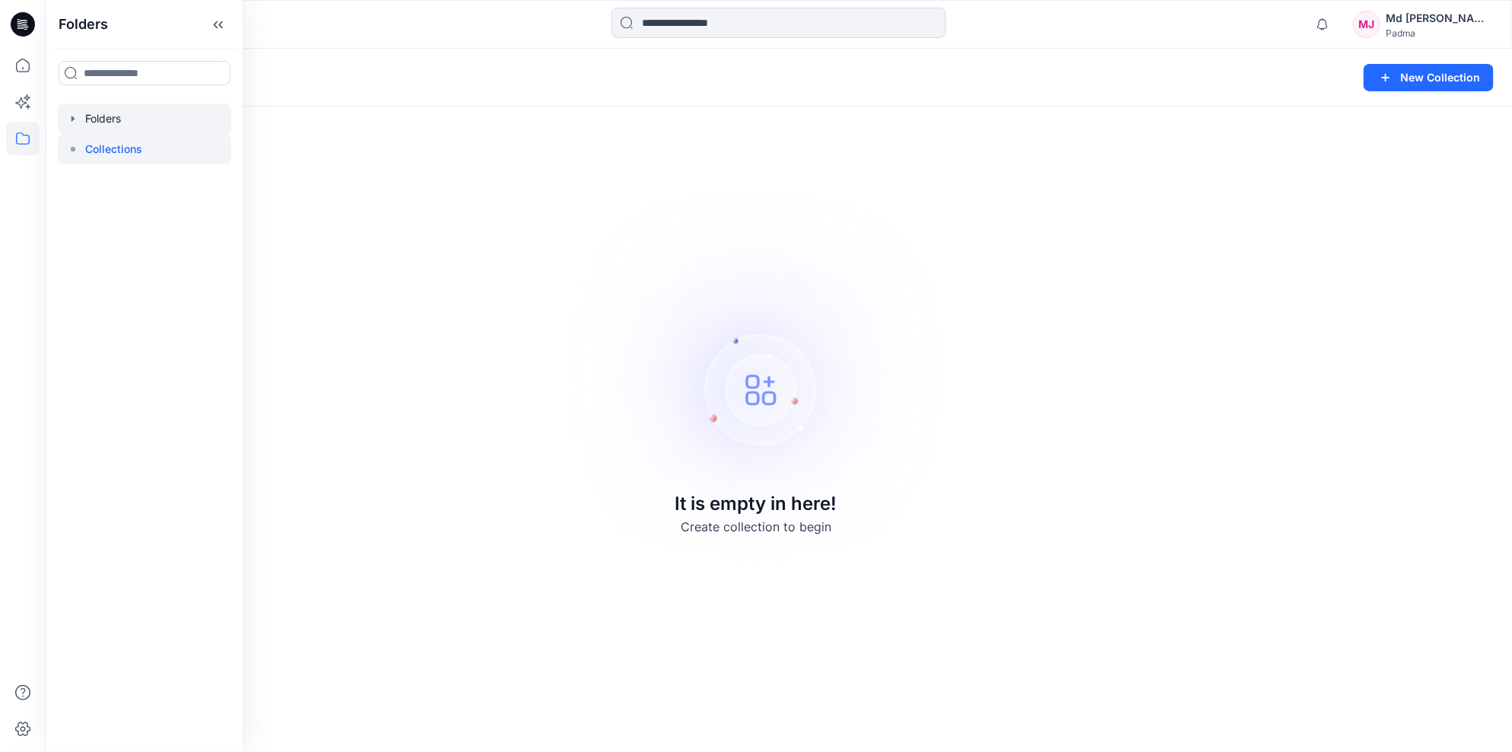
click at [73, 119] on icon "button" at bounding box center [73, 119] width 12 height 12
click at [87, 211] on icon "button" at bounding box center [88, 209] width 3 height 5
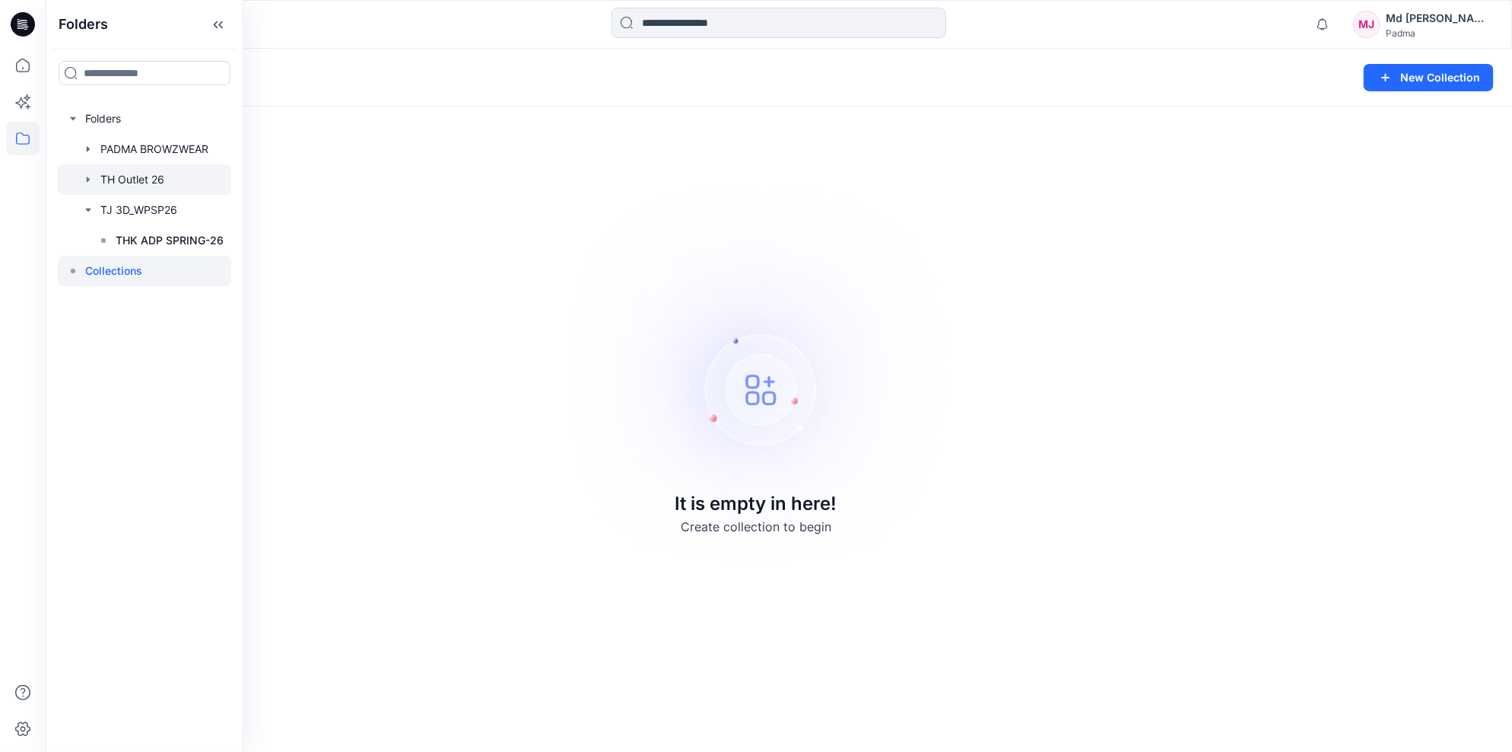
click at [86, 181] on icon "button" at bounding box center [88, 179] width 12 height 12
click at [138, 240] on p "SPRING_26" at bounding box center [145, 240] width 58 height 18
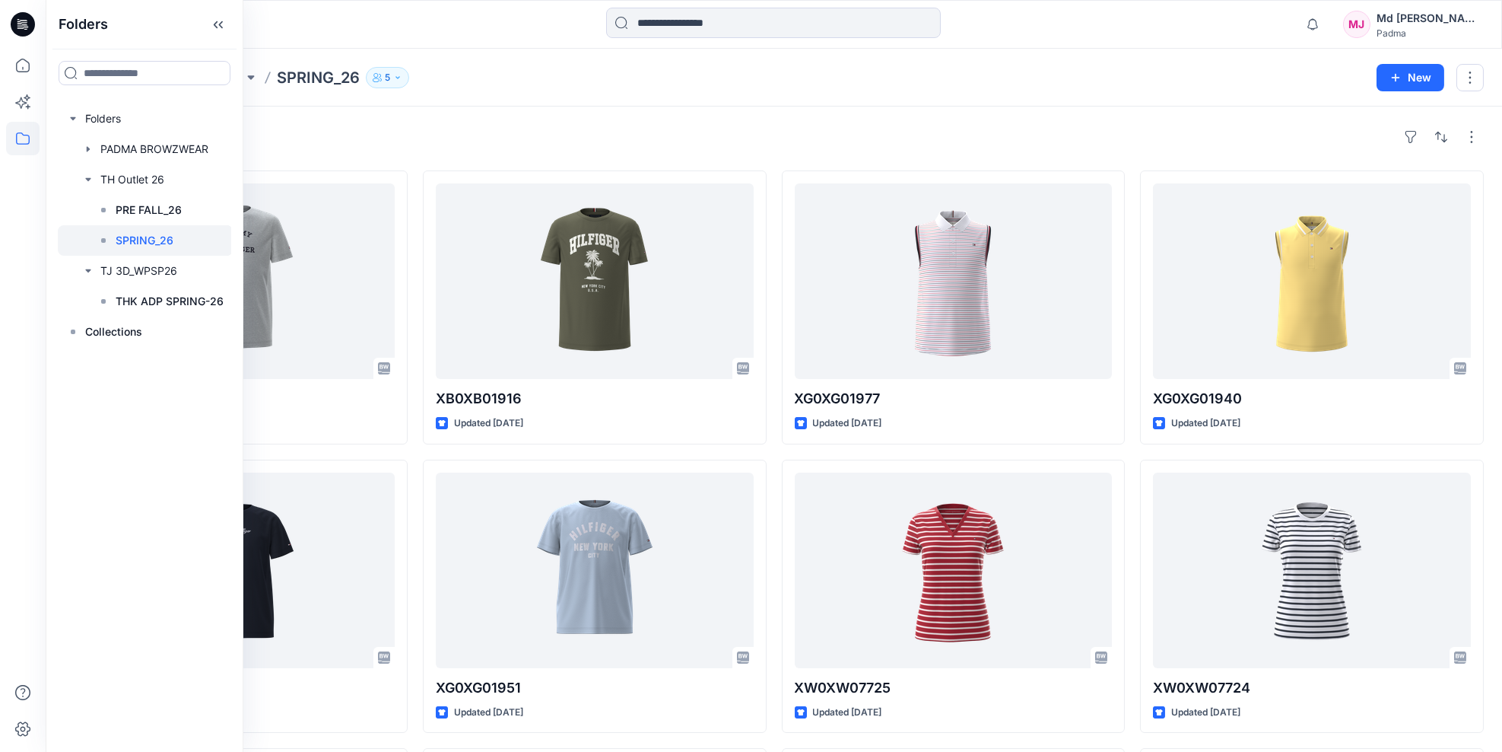
click at [402, 80] on icon "button" at bounding box center [397, 77] width 9 height 9
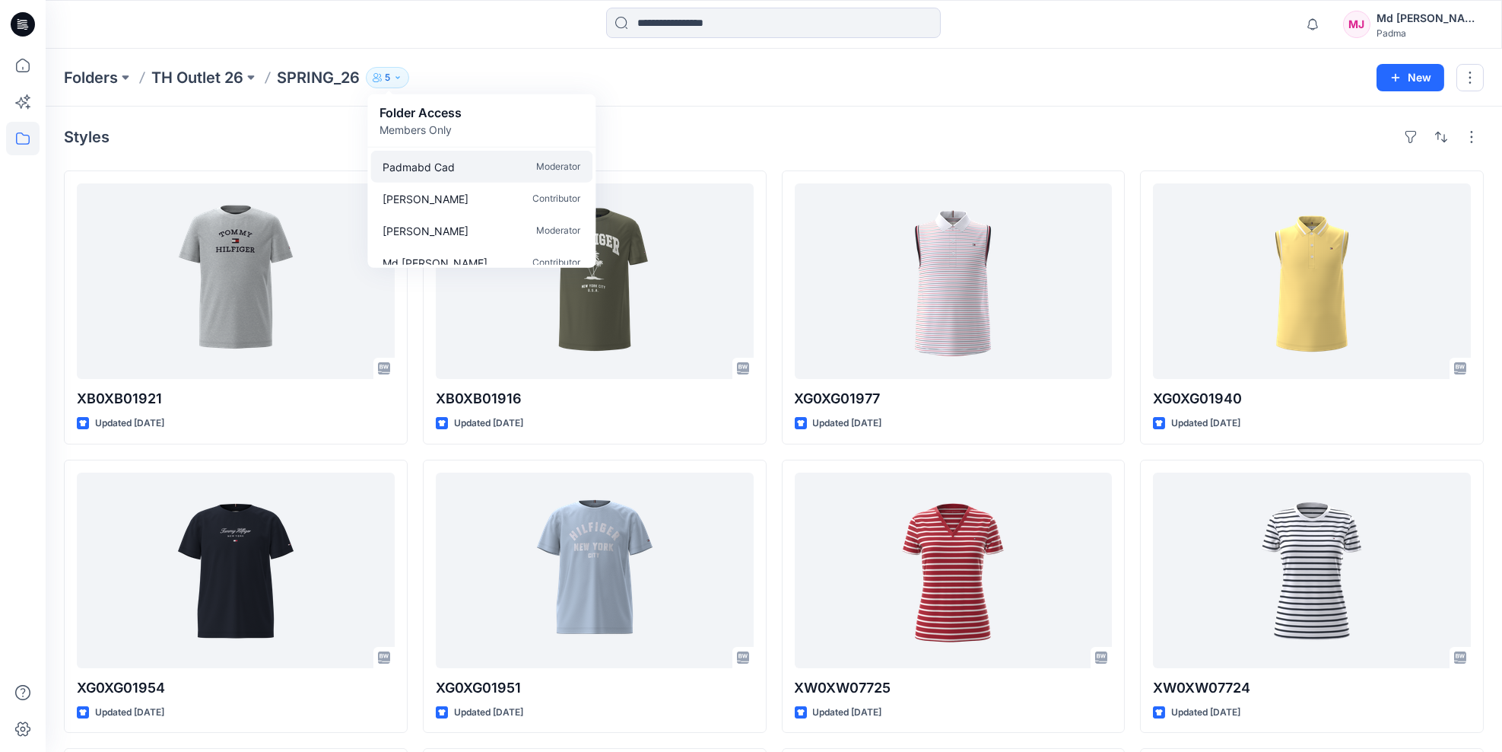
click at [437, 166] on p "Padmabd Cad" at bounding box center [419, 166] width 72 height 16
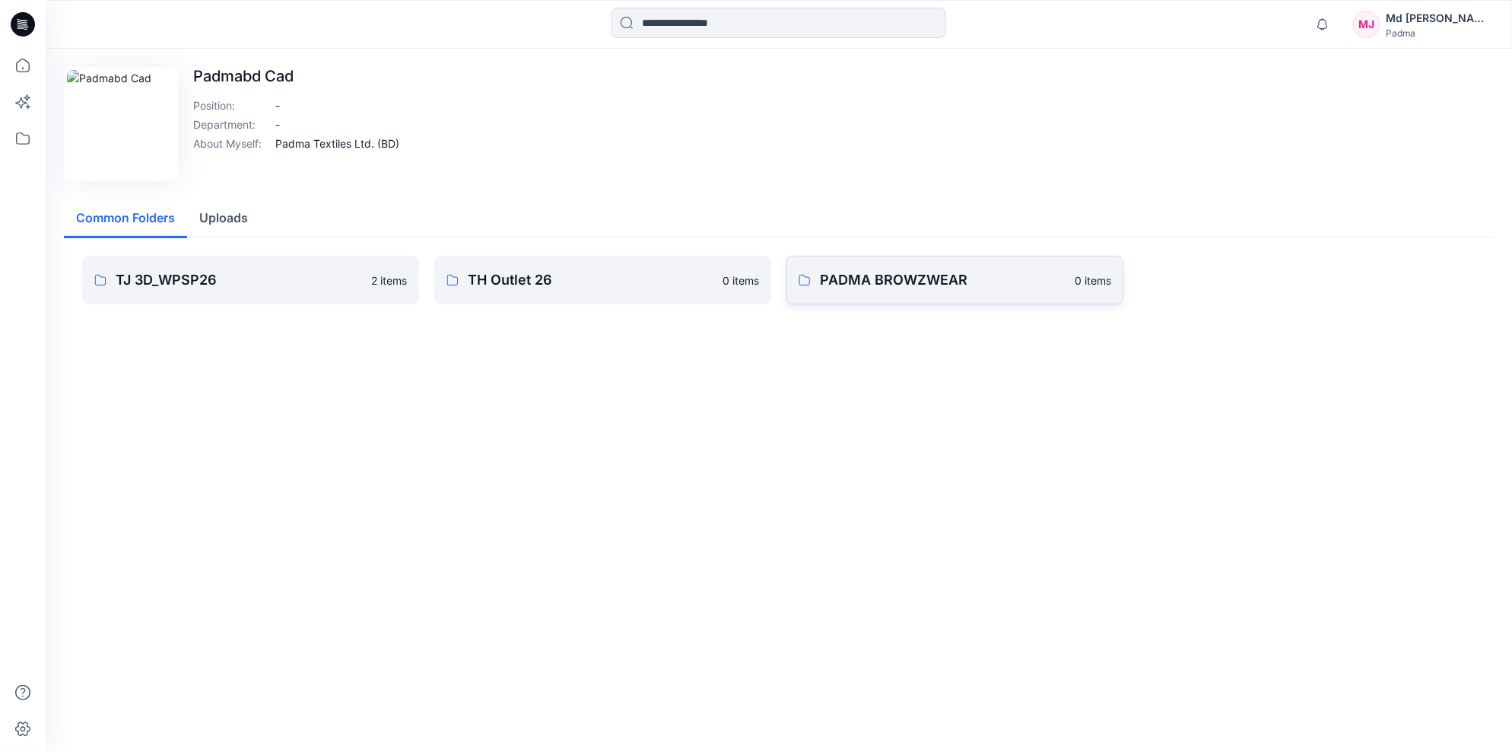
click at [840, 278] on p "PADMA BROWZWEAR" at bounding box center [943, 279] width 246 height 21
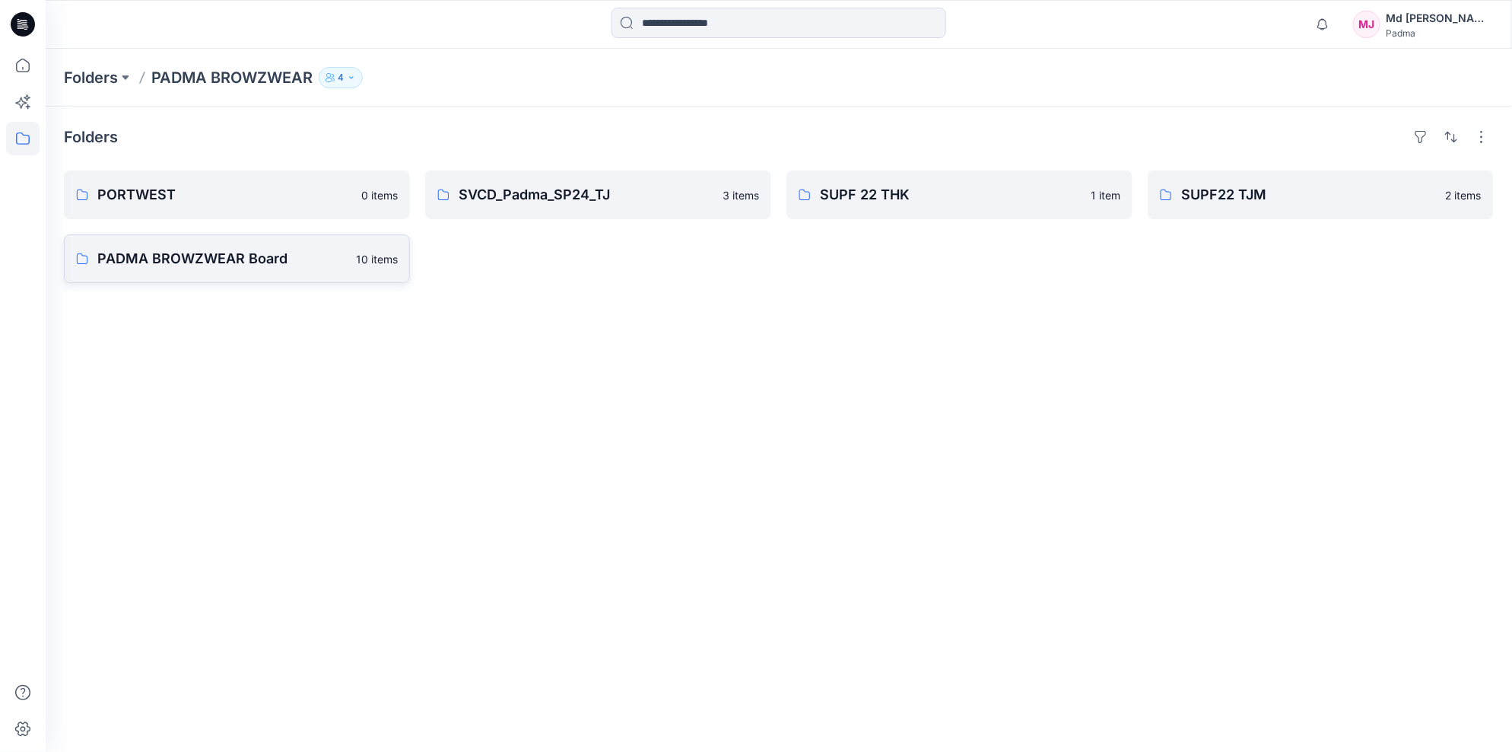
click at [271, 267] on p "PADMA BROWZWEAR Board" at bounding box center [222, 258] width 250 height 21
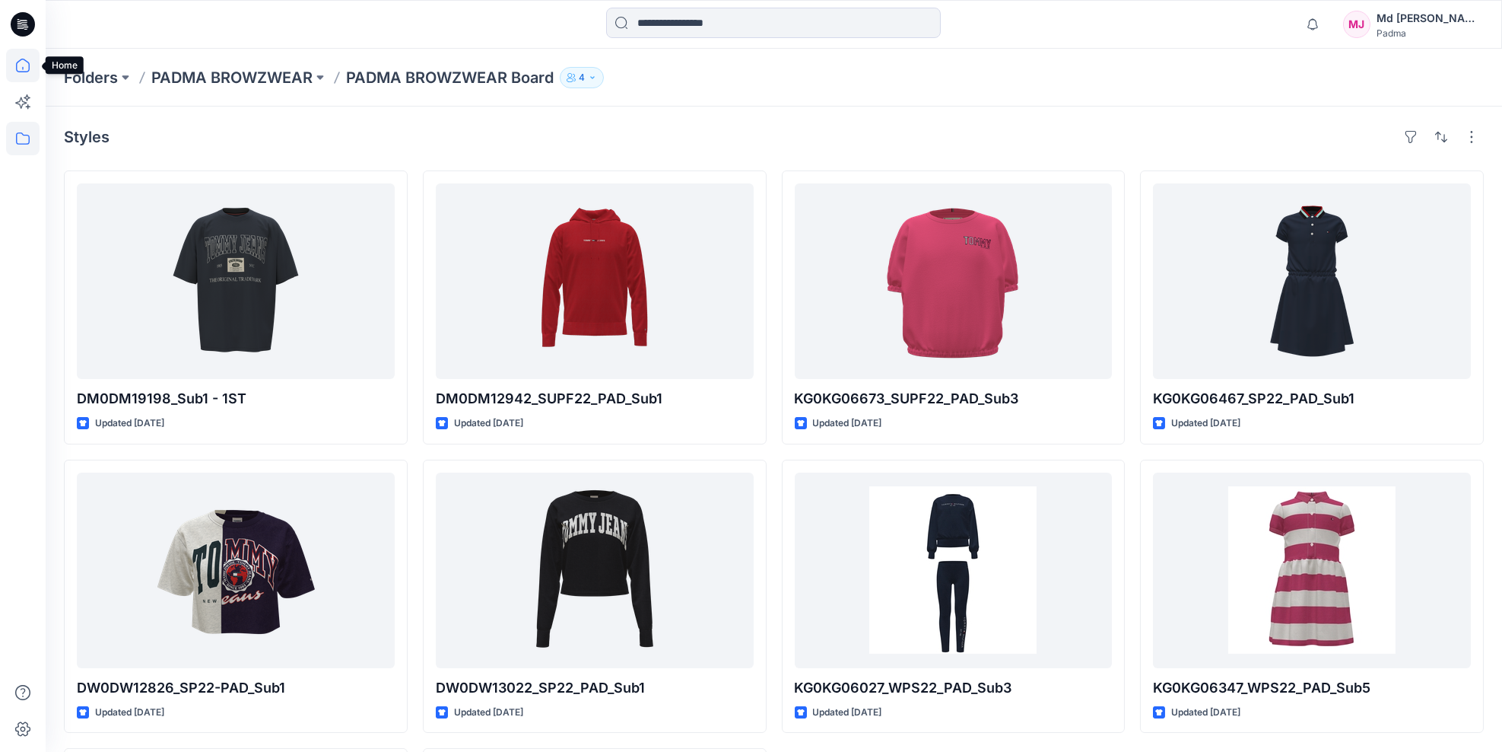
click at [19, 65] on icon at bounding box center [22, 65] width 33 height 33
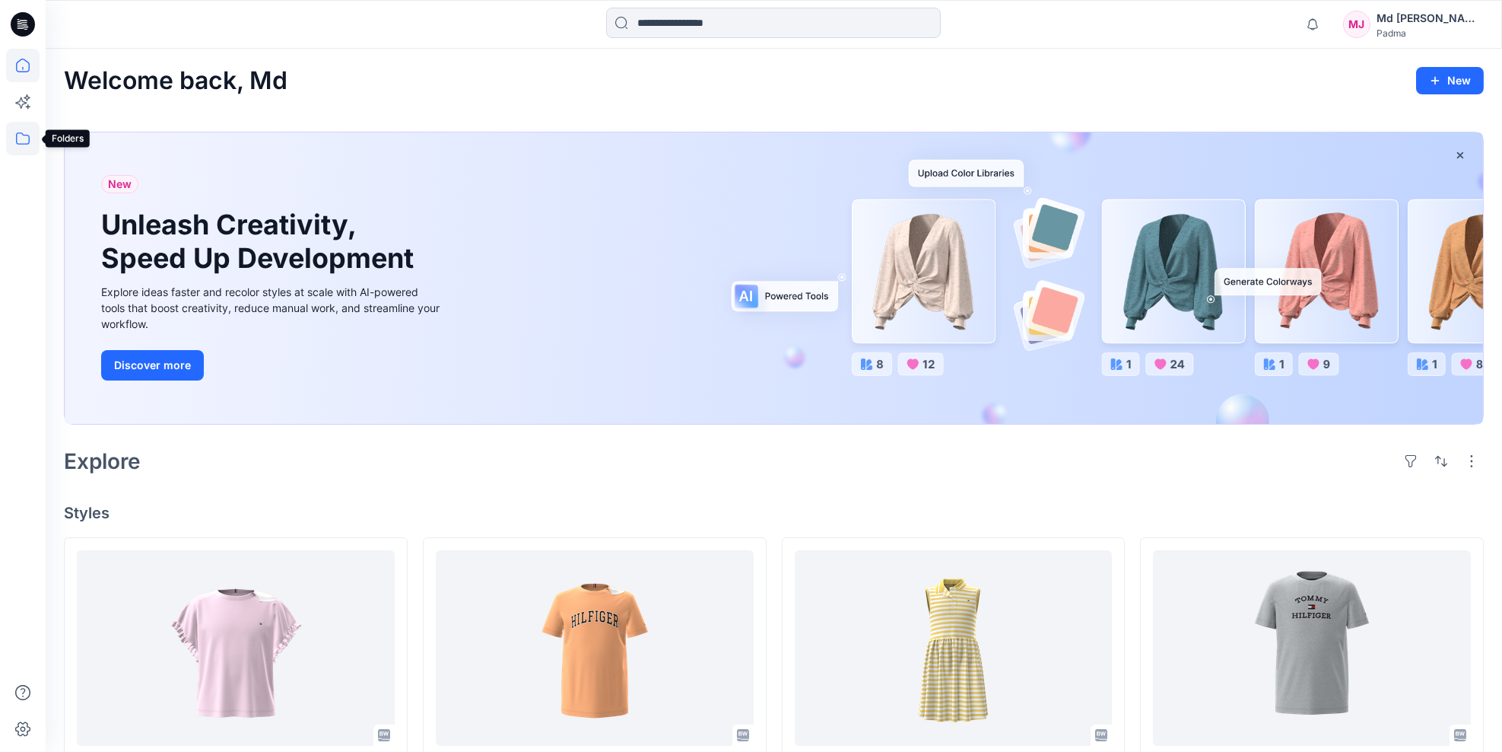
click at [21, 141] on icon at bounding box center [22, 138] width 33 height 33
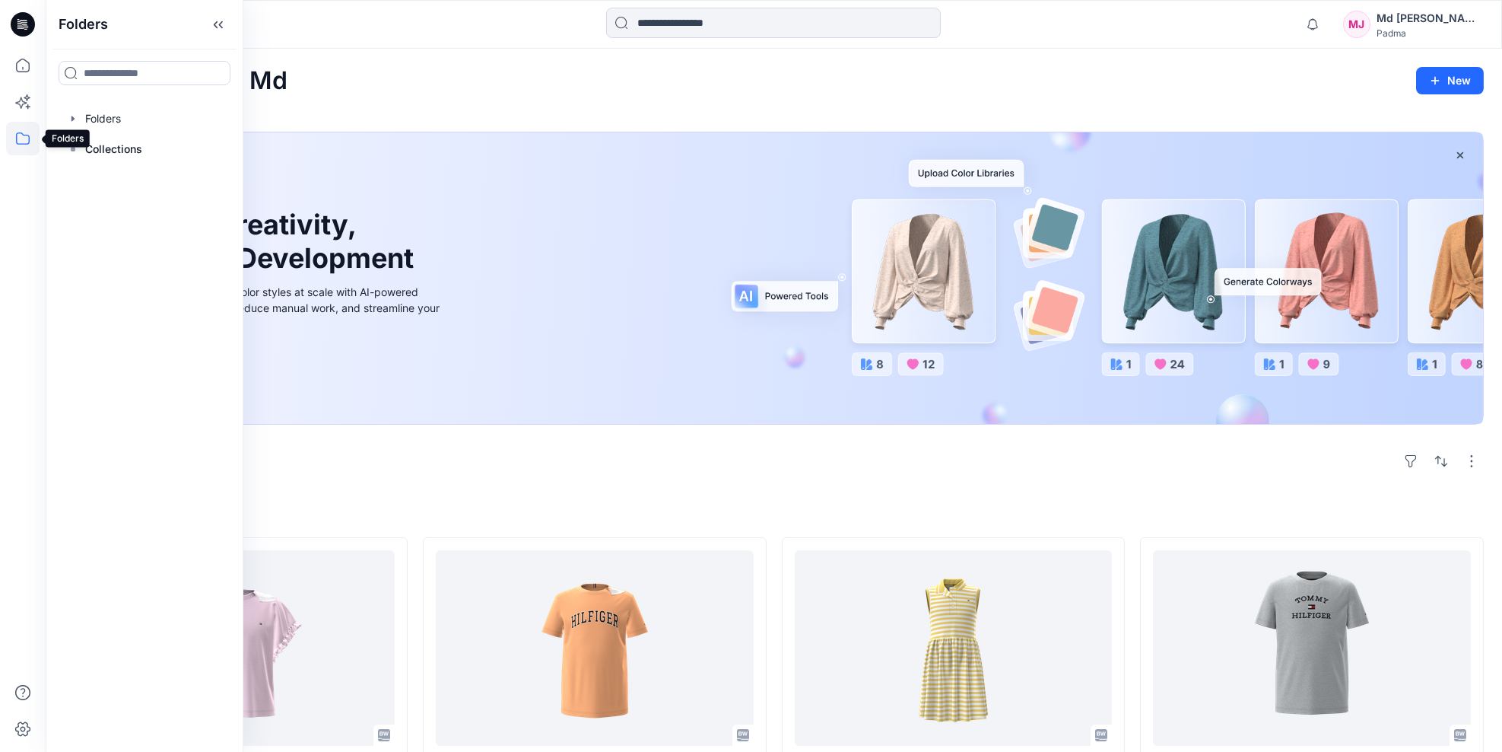
click at [19, 140] on icon at bounding box center [22, 138] width 33 height 33
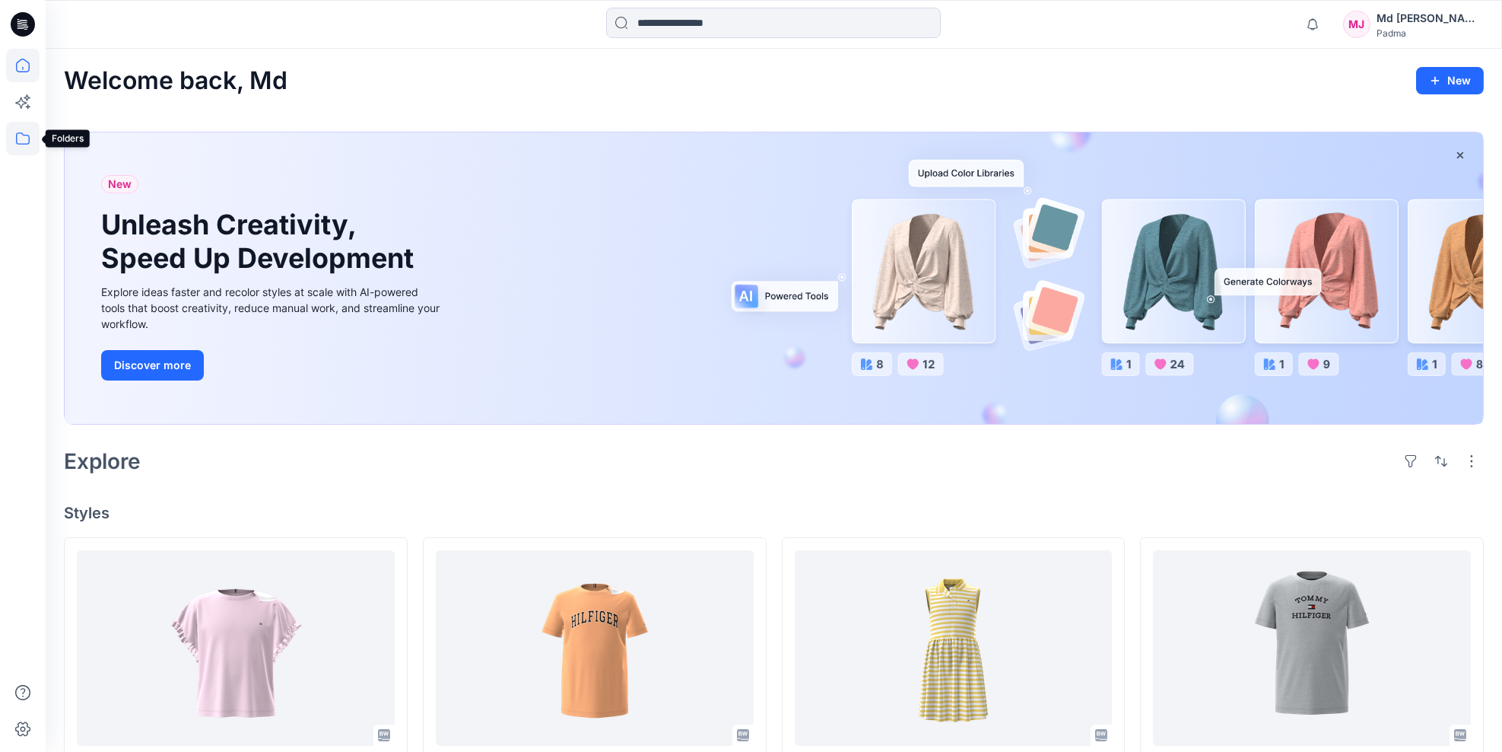
click at [27, 140] on icon at bounding box center [22, 138] width 33 height 33
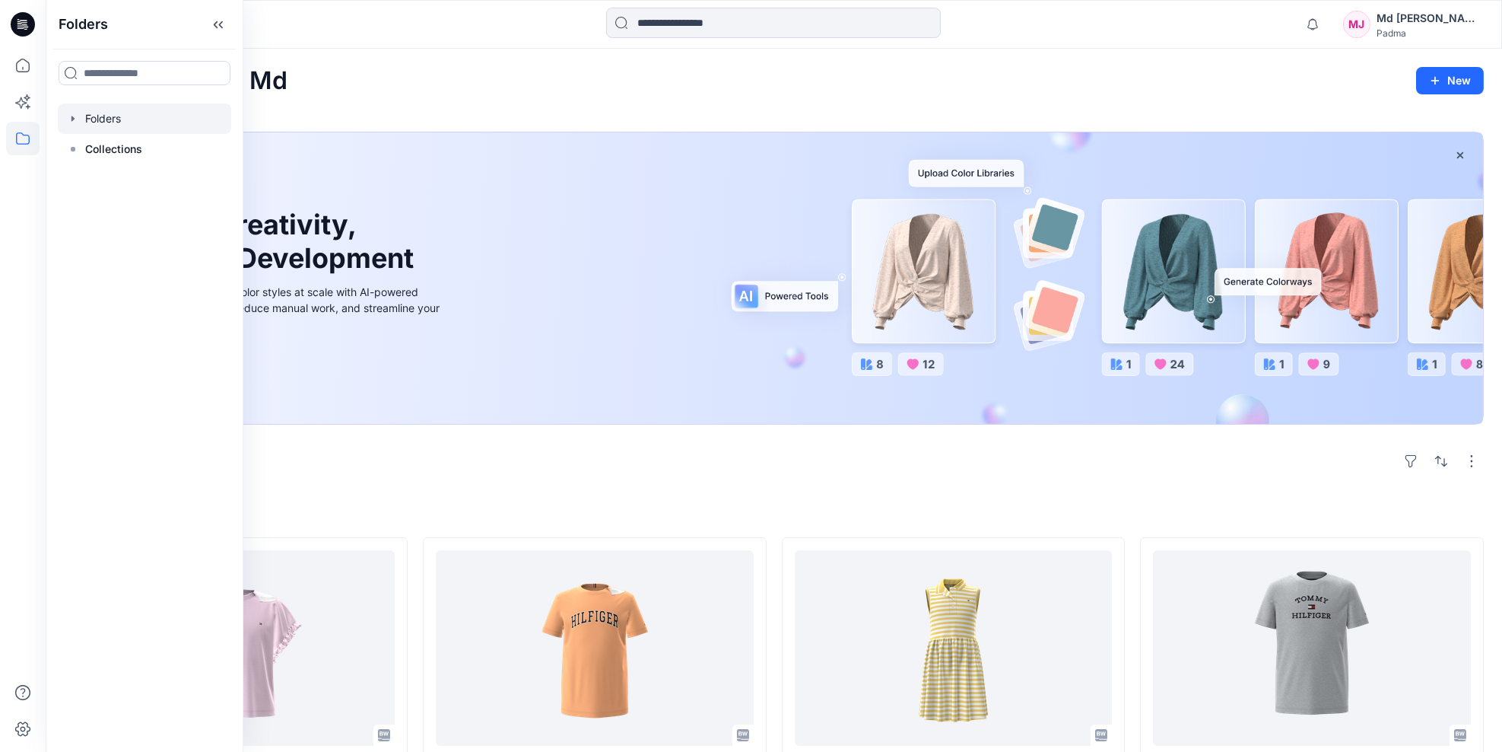
click at [104, 122] on div at bounding box center [144, 118] width 173 height 30
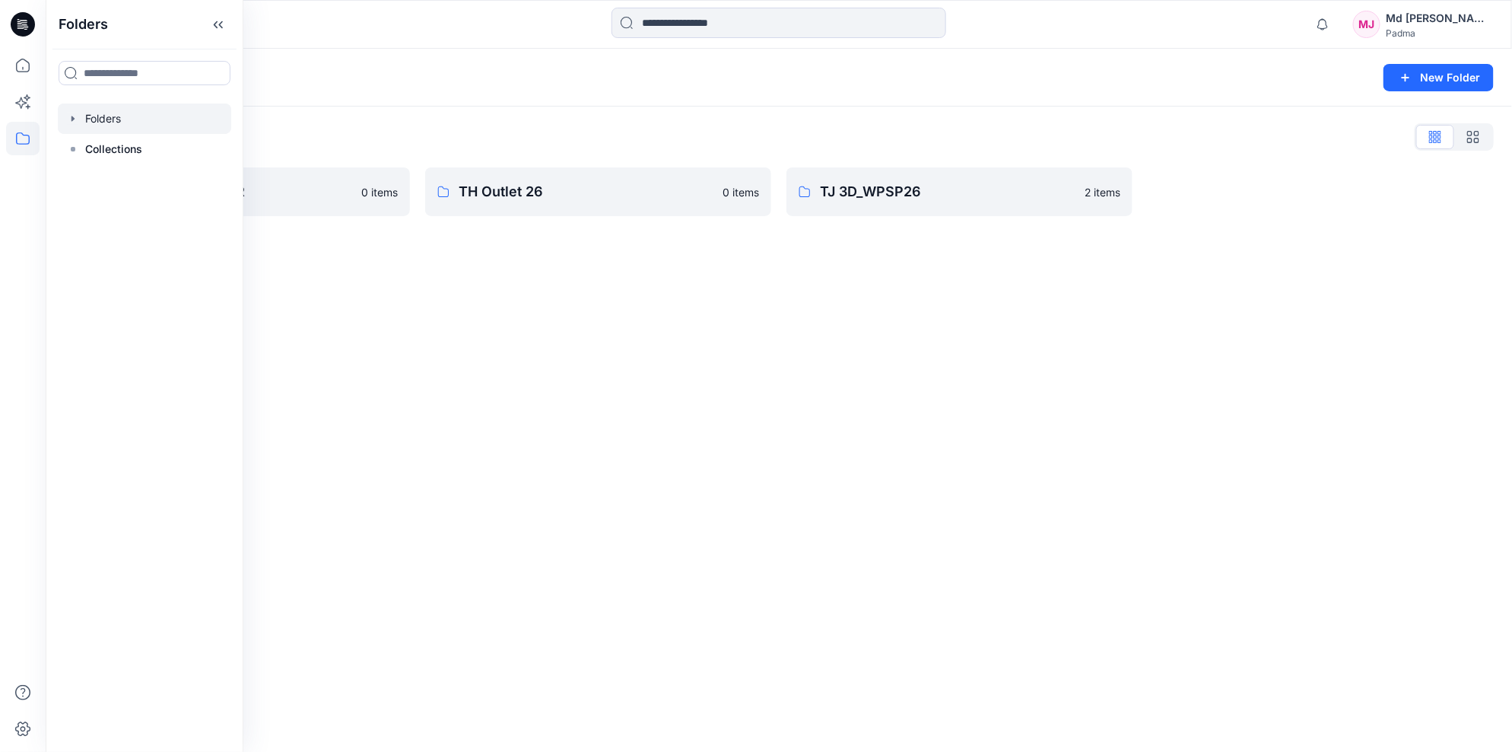
click at [74, 116] on icon "button" at bounding box center [73, 119] width 12 height 12
click at [529, 198] on p "TH Outlet 26" at bounding box center [586, 191] width 255 height 21
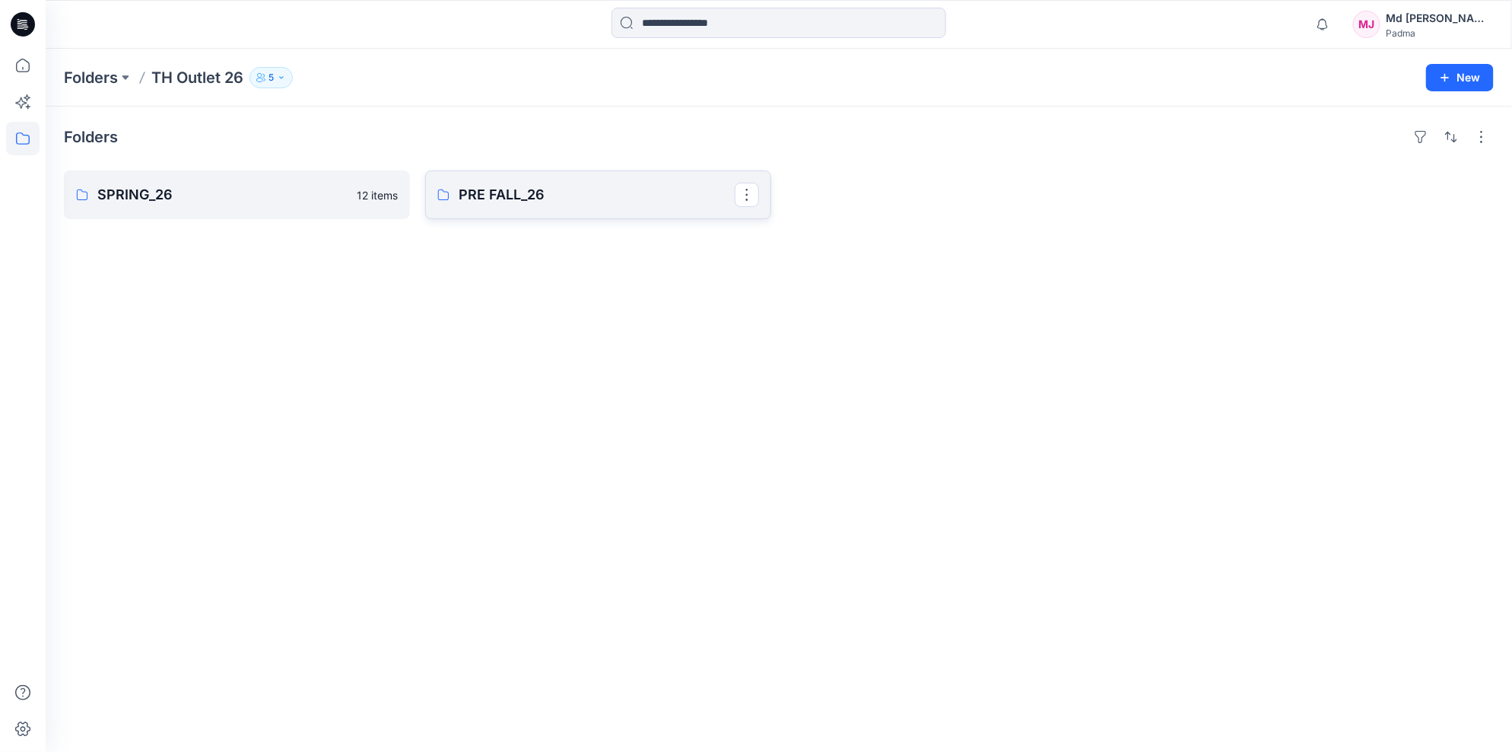
click at [491, 198] on p "PRE FALL_26" at bounding box center [597, 194] width 276 height 21
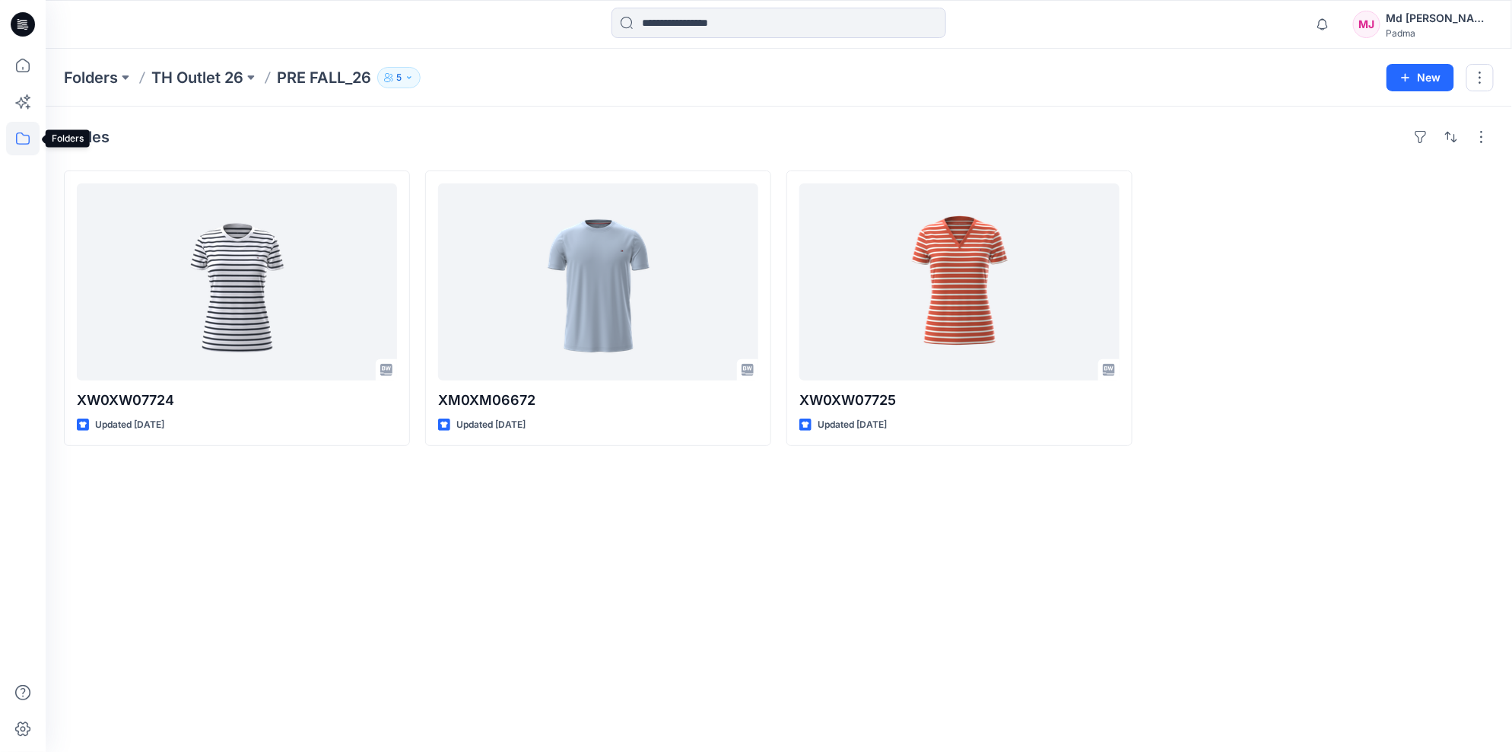
click at [17, 140] on icon at bounding box center [23, 138] width 14 height 12
